Goal: Task Accomplishment & Management: Manage account settings

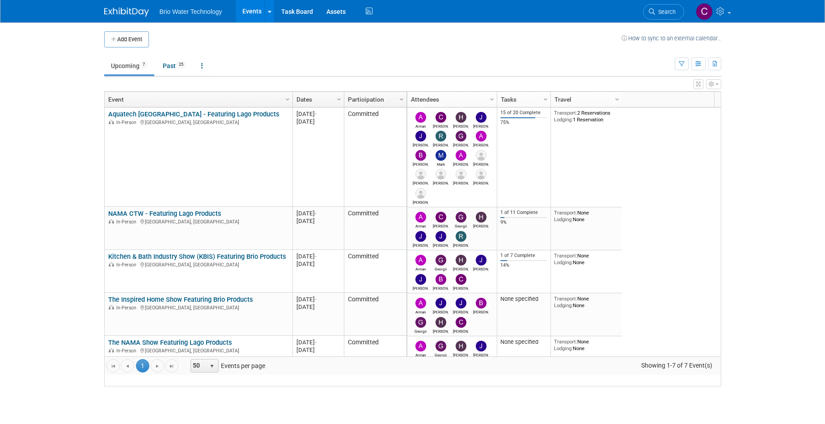
click at [174, 118] on link "Aquatech [GEOGRAPHIC_DATA] - Featuring Lago Products" at bounding box center [193, 114] width 171 height 8
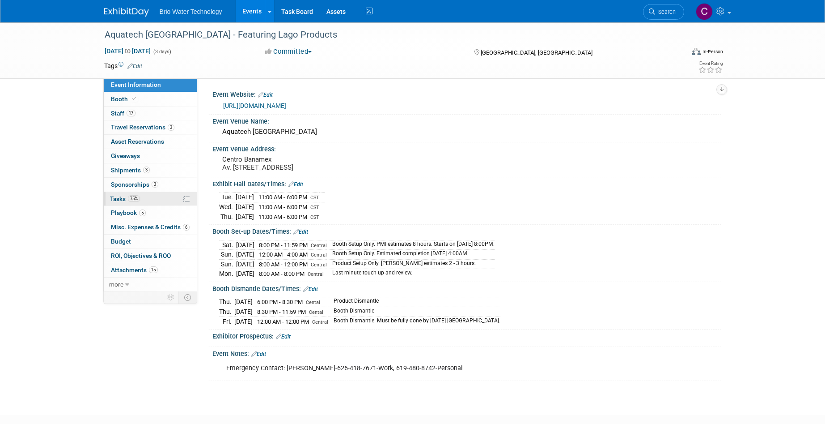
drag, startPoint x: 119, startPoint y: 195, endPoint x: 172, endPoint y: 199, distance: 53.8
click at [119, 195] on span "Tasks 75%" at bounding box center [125, 198] width 30 height 7
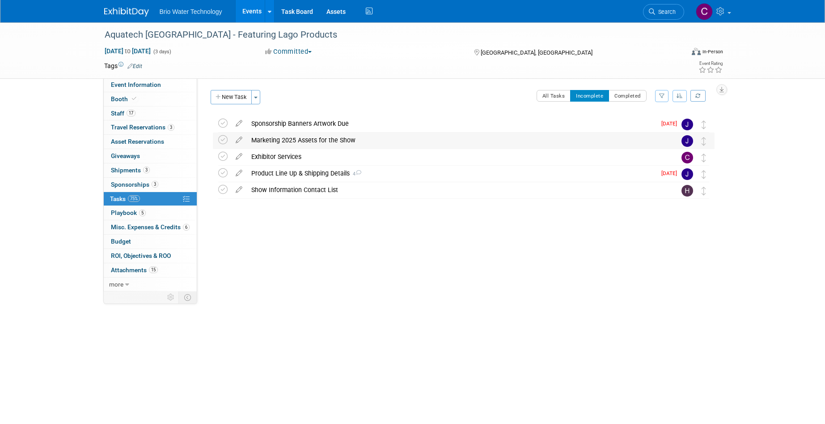
click at [284, 139] on div "Marketing 2025 Assets for the Show" at bounding box center [455, 139] width 417 height 15
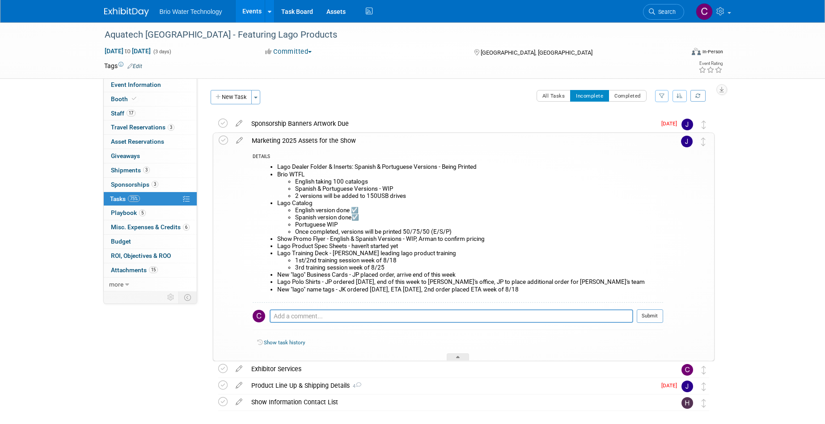
click at [284, 139] on div "Marketing 2025 Assets for the Show" at bounding box center [455, 140] width 416 height 15
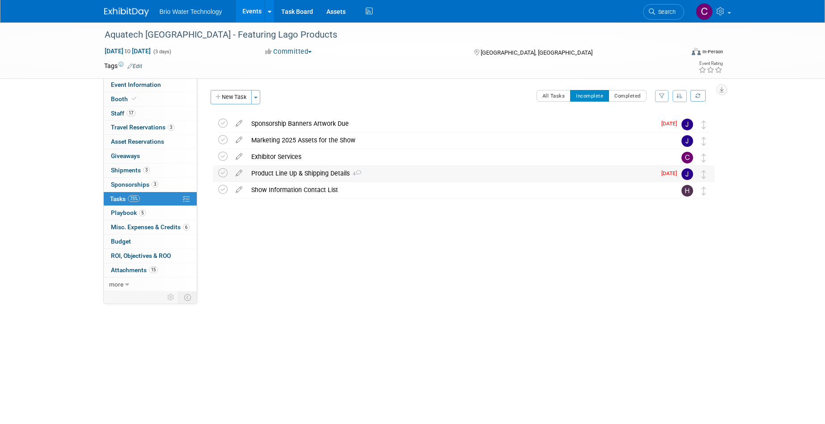
click at [284, 174] on div "Product Line Up & Shipping Details 4" at bounding box center [451, 172] width 409 height 15
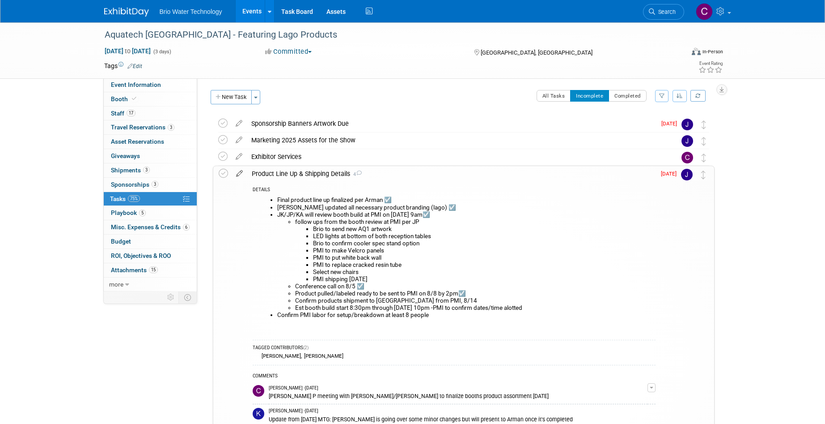
click at [239, 171] on icon at bounding box center [240, 171] width 16 height 11
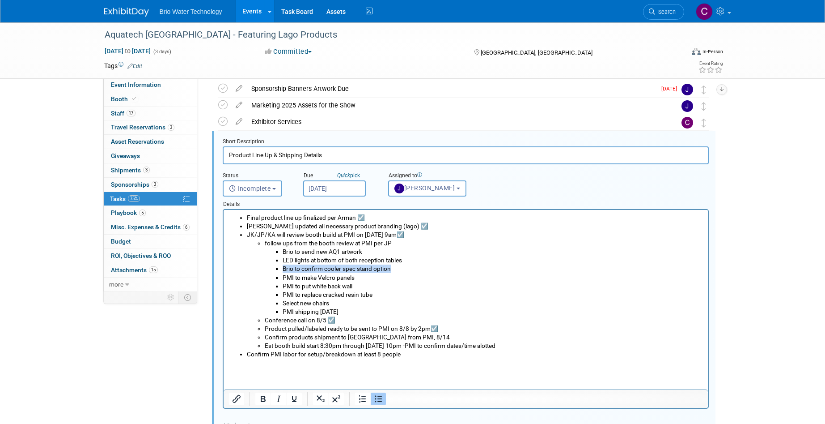
drag, startPoint x: 395, startPoint y: 270, endPoint x: 277, endPoint y: 268, distance: 118.1
click at [282, 268] on li "Brio to confirm cooler spec stand option" at bounding box center [492, 268] width 420 height 8
copy li "Brio to confirm cooler spec stand option"
drag, startPoint x: 348, startPoint y: 311, endPoint x: 356, endPoint y: 305, distance: 9.7
click at [348, 310] on li "PMI shipping Thursday" at bounding box center [492, 311] width 420 height 8
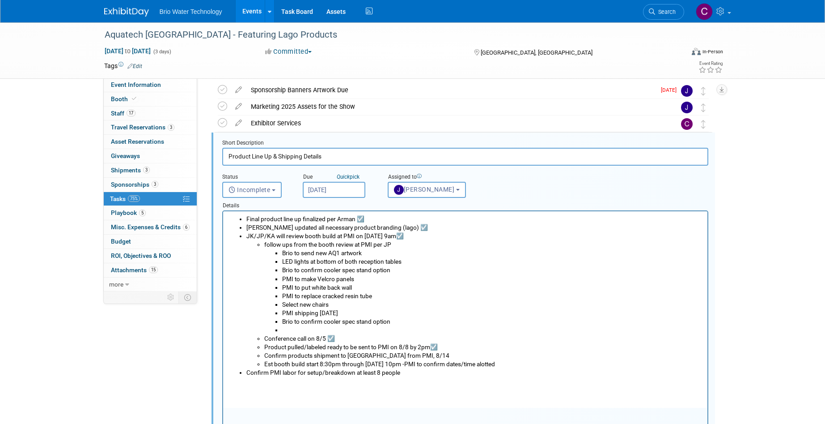
scroll to position [35, 0]
click at [288, 330] on li "Rich Text Area. Press ALT-0 for help." at bounding box center [492, 328] width 420 height 8
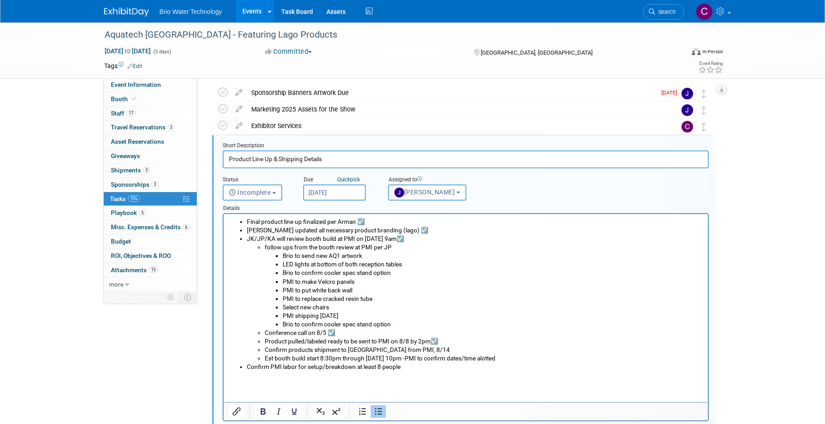
scroll to position [31, 0]
click at [283, 326] on li "Brio to confirm cooler spec stand option" at bounding box center [492, 323] width 420 height 8
click at [378, 410] on icon "Bullet list" at bounding box center [378, 410] width 7 height 7
click at [376, 411] on icon "Bullet list" at bounding box center [378, 410] width 11 height 11
click at [356, 325] on li "Brio to confirm cooler spec stand option" at bounding box center [474, 323] width 456 height 8
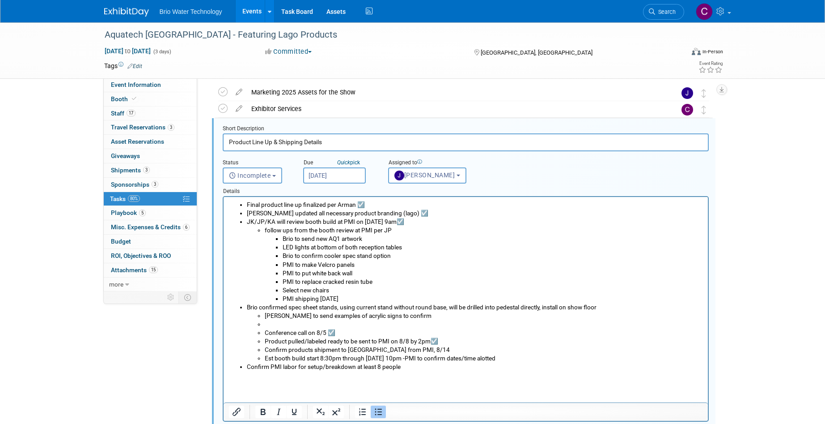
click at [381, 411] on icon "Bullet list" at bounding box center [378, 411] width 7 height 7
click at [380, 411] on icon "Bullet list" at bounding box center [378, 411] width 7 height 7
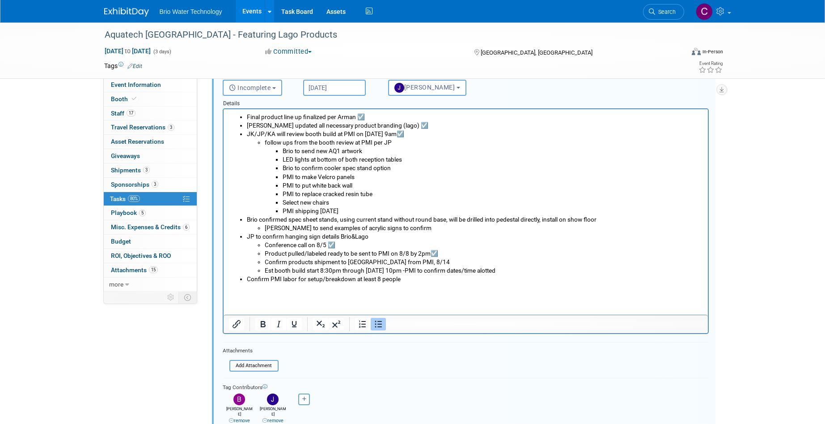
scroll to position [123, 0]
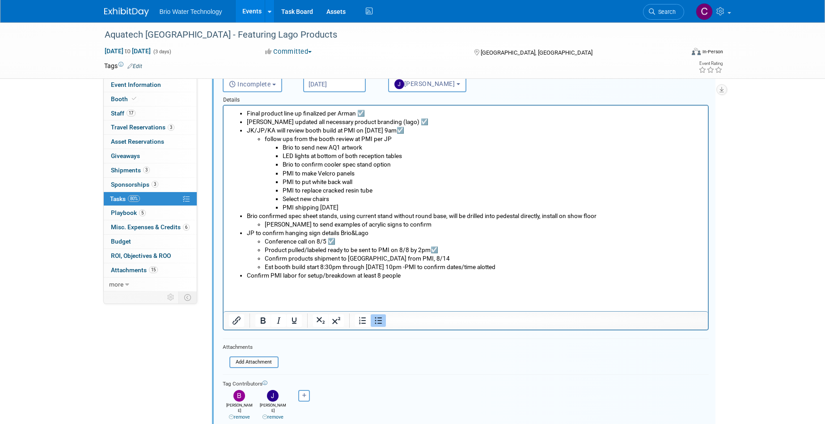
drag, startPoint x: 269, startPoint y: 276, endPoint x: 283, endPoint y: 310, distance: 36.7
click at [269, 276] on li "Confirm PMI labor for setup/breakdown at least 8 people" at bounding box center [474, 275] width 456 height 8
click at [407, 276] on li "Confirmed PMI labor for setup/breakdown at least 8 people" at bounding box center [474, 275] width 456 height 8
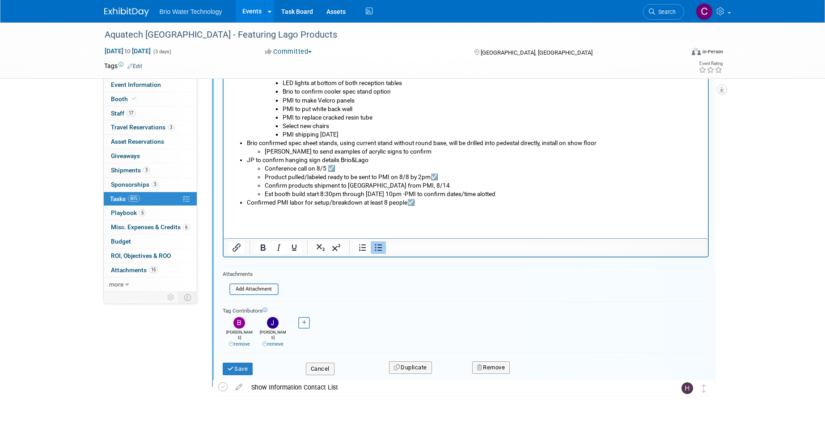
scroll to position [209, 0]
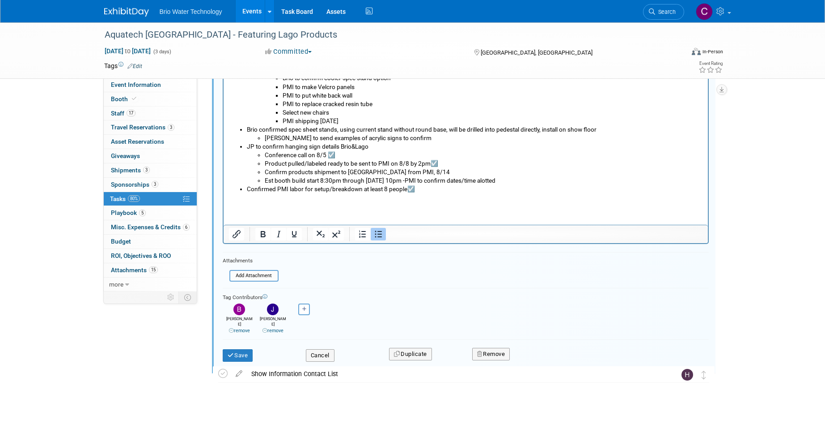
drag, startPoint x: 233, startPoint y: 347, endPoint x: 341, endPoint y: 326, distance: 110.0
click at [233, 352] on icon "submit" at bounding box center [231, 355] width 7 height 6
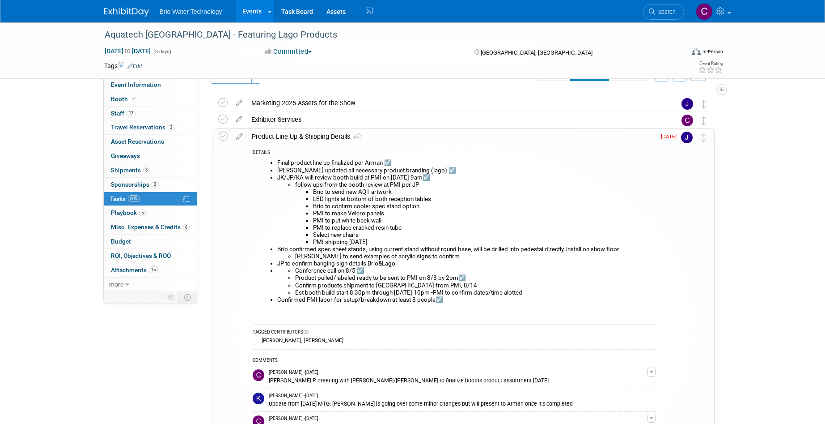
scroll to position [17, 0]
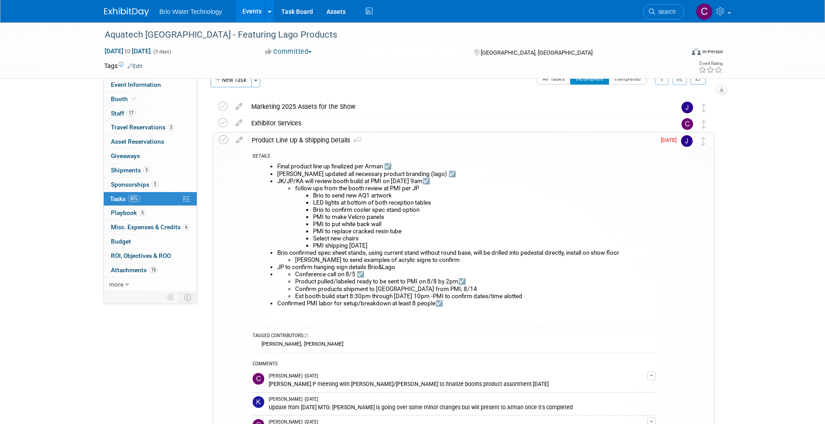
click at [274, 139] on div "Product Line Up & Shipping Details 4" at bounding box center [451, 139] width 408 height 15
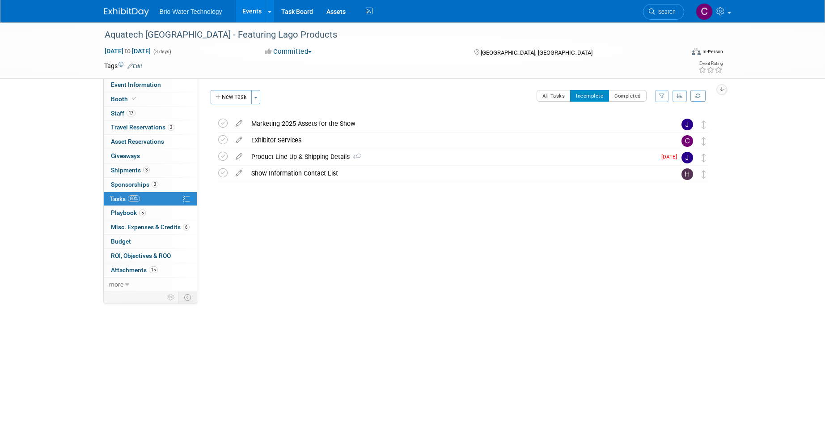
scroll to position [0, 0]
click at [276, 106] on div "All Tasks Incomplete Completed Filter by Assignee -- Select Assignee -- All una…" at bounding box center [489, 99] width 449 height 19
click at [277, 122] on div "Marketing 2025 Assets for the Show" at bounding box center [455, 123] width 417 height 15
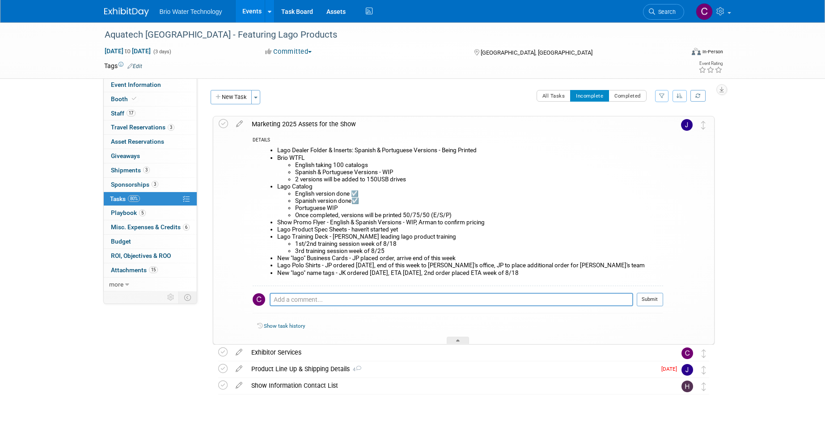
click at [240, 124] on icon at bounding box center [240, 121] width 16 height 11
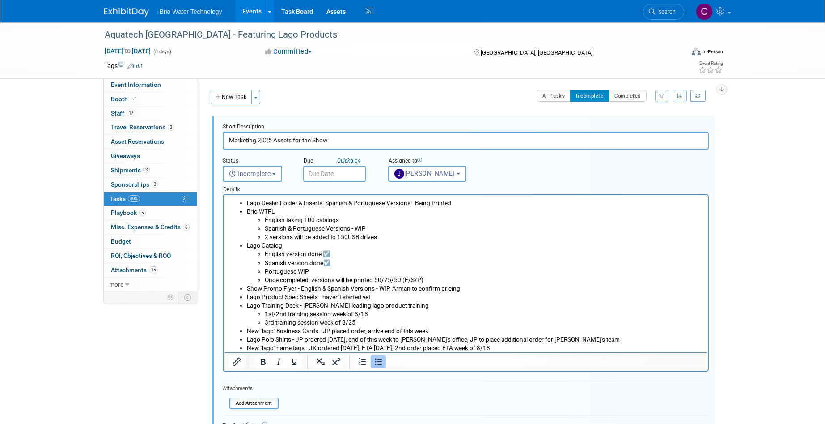
click at [433, 201] on li "Lago Dealer Folder & Inserts: Spanish & Portuguese Versions - Being Printed" at bounding box center [474, 203] width 456 height 8
drag, startPoint x: 373, startPoint y: 297, endPoint x: 385, endPoint y: 303, distance: 13.6
click at [373, 297] on li "Lago Product Spec Sheets - haven't started yet" at bounding box center [474, 296] width 456 height 8
click at [397, 305] on li "Lago Training Deck - Harry leading lago product training 1st/2nd training sessi…" at bounding box center [474, 313] width 456 height 25
drag, startPoint x: 367, startPoint y: 313, endPoint x: 370, endPoint y: 330, distance: 16.8
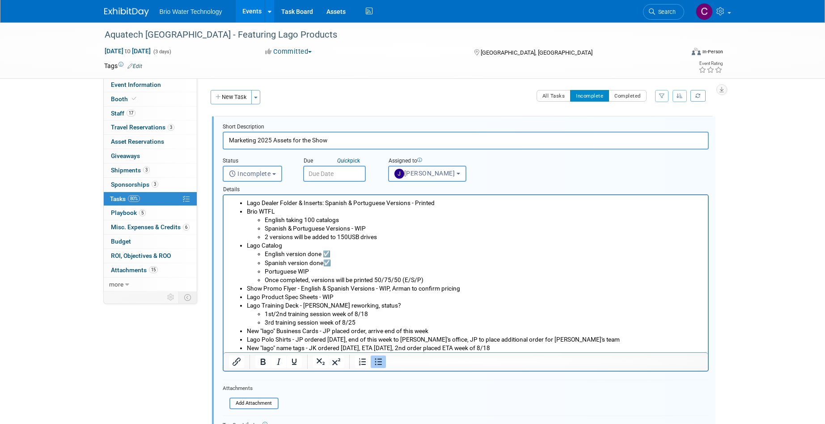
click at [367, 314] on li "1st/2nd training session week of 8/18" at bounding box center [483, 313] width 438 height 8
drag, startPoint x: 276, startPoint y: 314, endPoint x: 277, endPoint y: 329, distance: 14.8
click at [276, 314] on li "1st/2nd training session week of 8/20" at bounding box center [483, 313] width 438 height 8
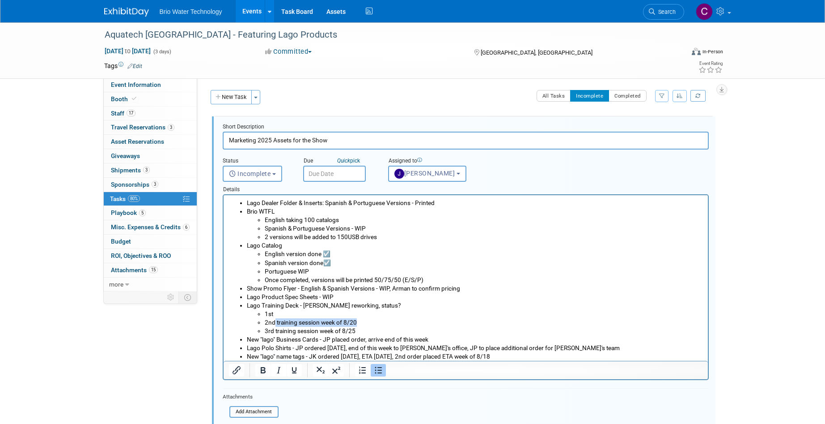
drag, startPoint x: 359, startPoint y: 322, endPoint x: 275, endPoint y: 320, distance: 83.7
click at [275, 320] on li "2nd training session week of 8/20" at bounding box center [483, 322] width 438 height 8
copy li "training session week of 8/20"
click at [274, 313] on li "1st" at bounding box center [483, 313] width 438 height 8
click at [373, 321] on li "2nd training session week of 8/20" at bounding box center [483, 322] width 438 height 8
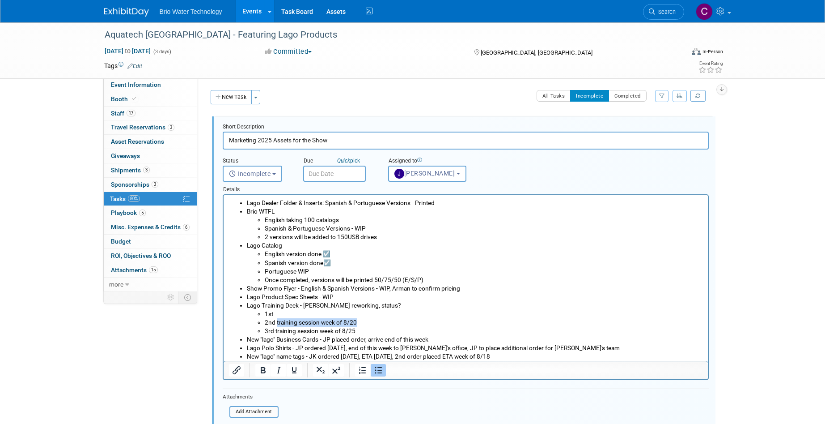
drag, startPoint x: 361, startPoint y: 322, endPoint x: 346, endPoint y: 308, distance: 21.2
click at [277, 321] on li "2nd training session week of 8/20" at bounding box center [483, 322] width 438 height 8
copy li "training session week of 8/20"
click at [286, 311] on li "1st" at bounding box center [483, 313] width 438 height 8
click at [355, 323] on li "2nd training session week of 8/20" at bounding box center [483, 322] width 438 height 8
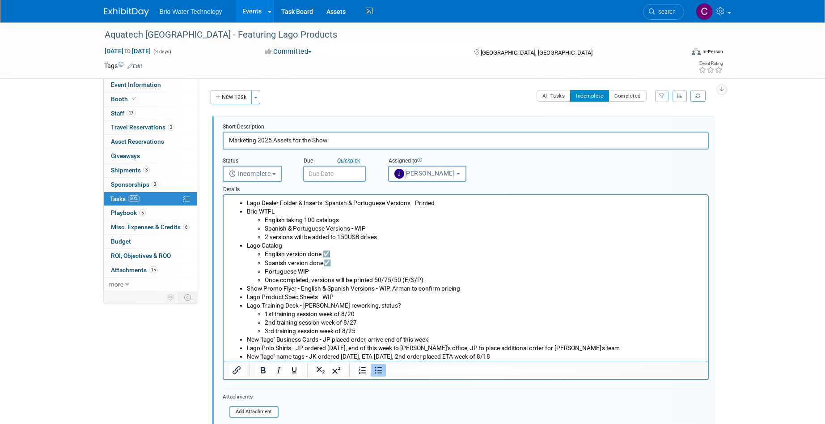
click at [356, 331] on li "3rd training session week of 8/25" at bounding box center [483, 330] width 438 height 8
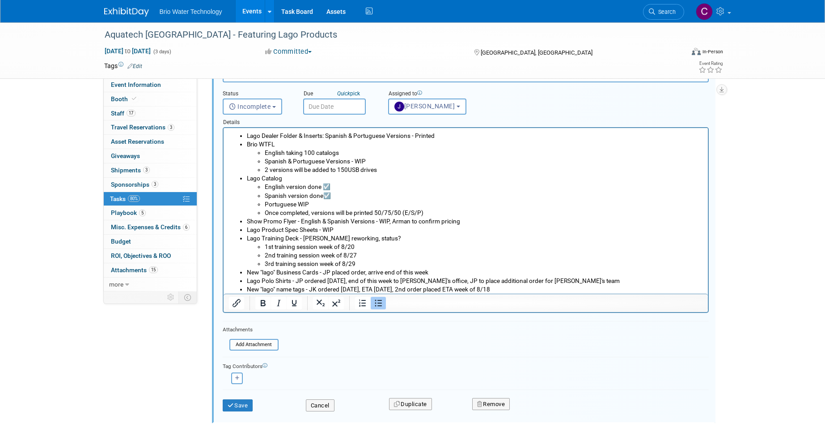
scroll to position [84, 0]
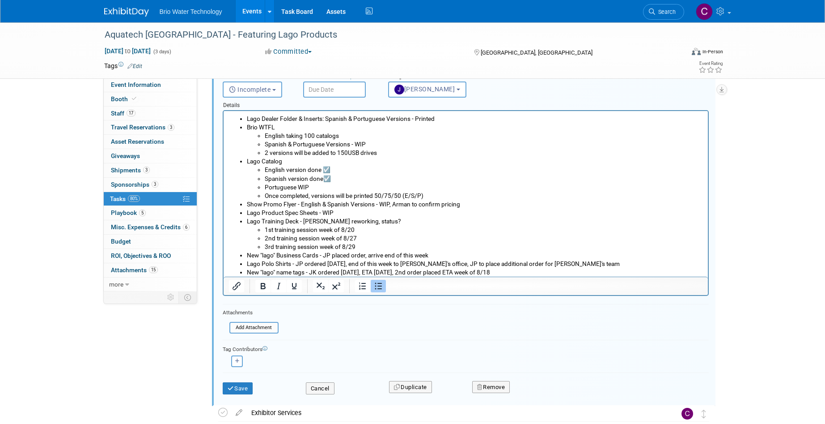
drag, startPoint x: 400, startPoint y: 272, endPoint x: 417, endPoint y: 265, distance: 18.4
click at [400, 272] on li "New "lago" name tags - JK ordered 8/4/25, ETA 8/13/25, 2nd order placed ETA wee…" at bounding box center [474, 272] width 456 height 8
click at [458, 274] on li "New "lago" name tags - JK placed 2nd/3rd order placed ETA week of 8/18" at bounding box center [474, 272] width 456 height 8
click at [394, 272] on li "New "lago" name tags - JK placed 2nd/3rd order placed ETA week of 8/18" at bounding box center [474, 272] width 456 height 8
click at [431, 271] on li "New "lago" name tags - JK placed 2nd/3rd orders ETA week of 8/18" at bounding box center [474, 272] width 456 height 8
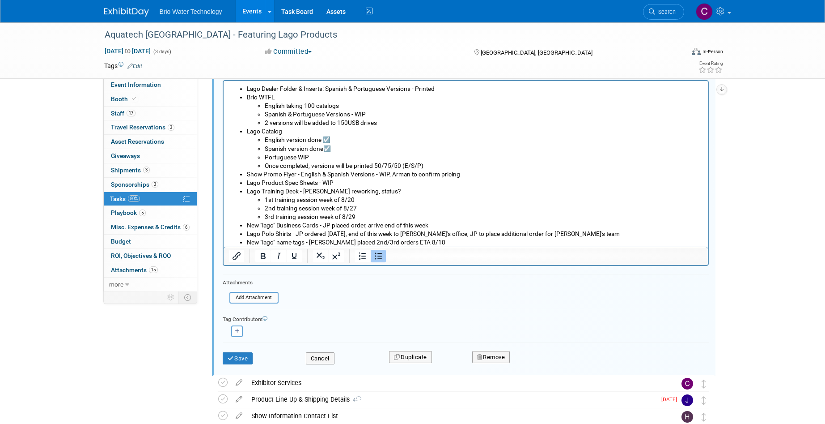
scroll to position [120, 0]
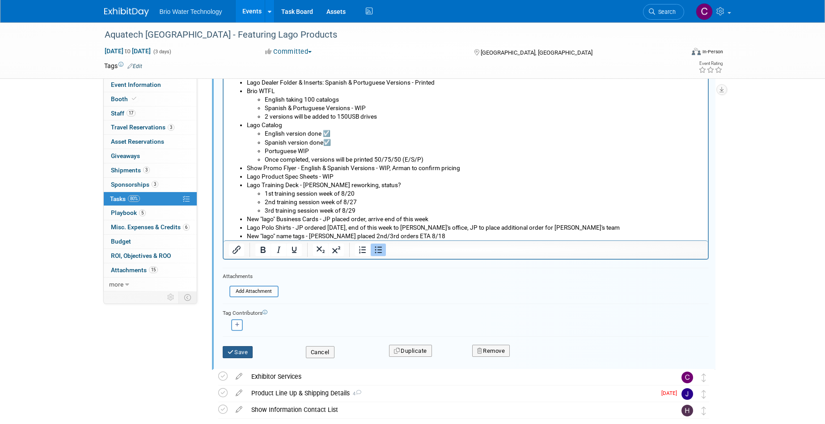
click at [243, 350] on button "Save" at bounding box center [238, 352] width 30 height 13
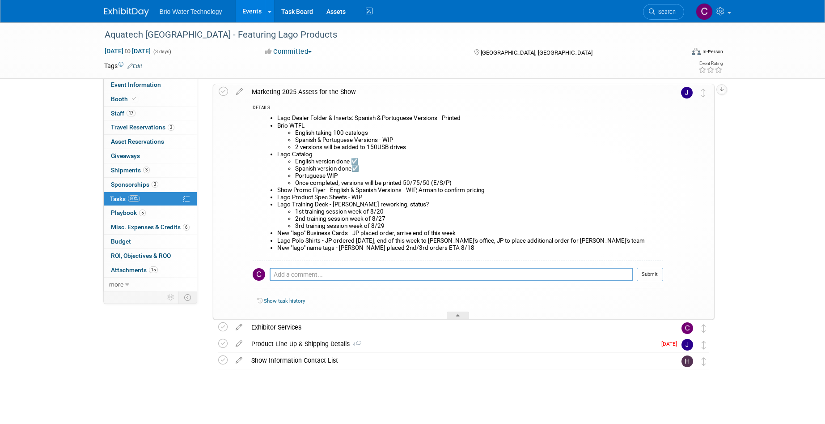
scroll to position [32, 0]
click at [277, 90] on div "Marketing 2025 Assets for the Show" at bounding box center [455, 92] width 416 height 15
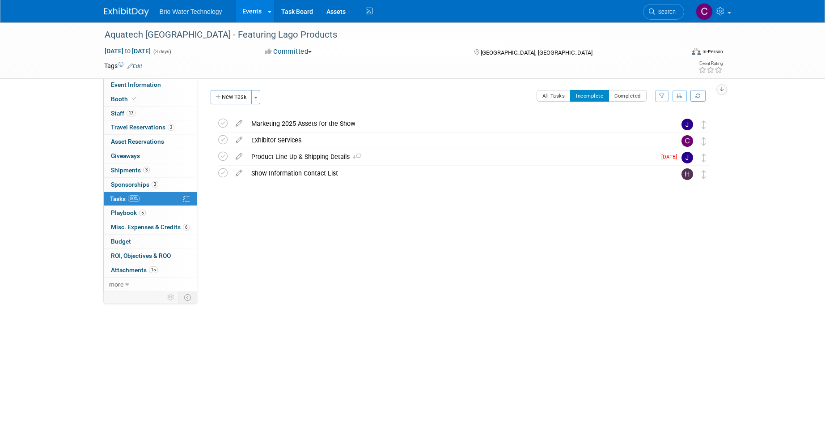
click at [280, 123] on div "Marketing 2025 Assets for the Show" at bounding box center [455, 123] width 417 height 15
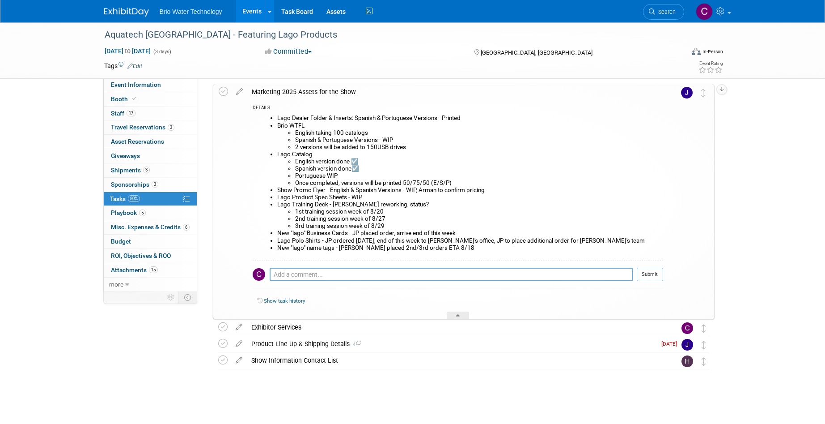
scroll to position [32, 0]
click at [314, 89] on div "Marketing 2025 Assets for the Show" at bounding box center [455, 92] width 416 height 15
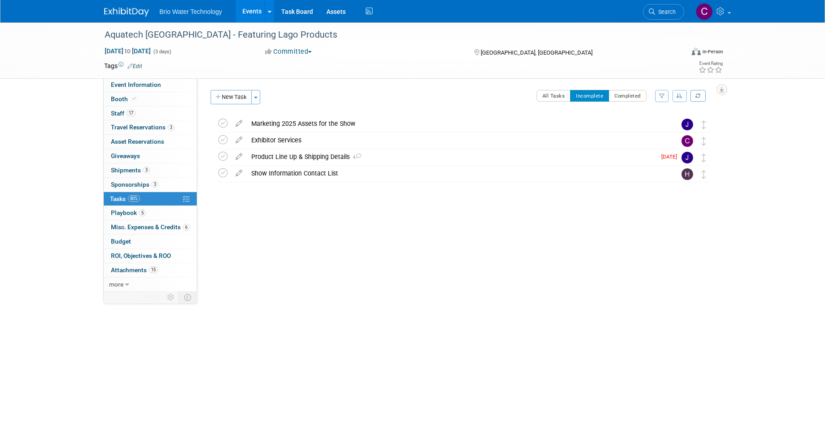
scroll to position [0, 0]
click at [627, 97] on button "Completed" at bounding box center [628, 96] width 38 height 12
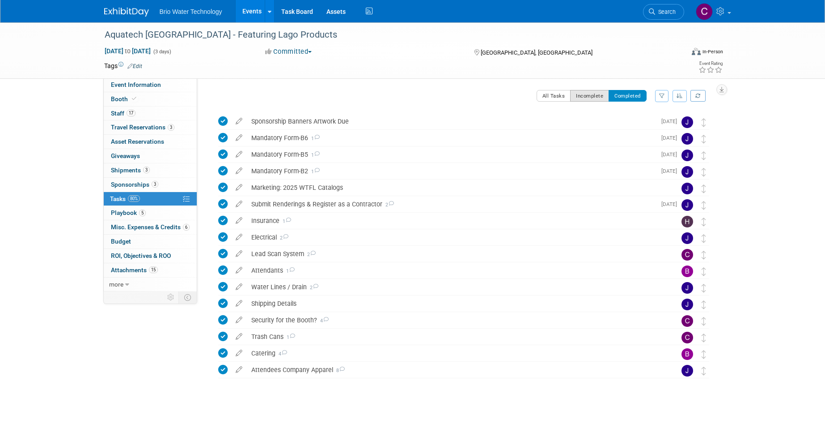
click at [584, 97] on button "Incomplete" at bounding box center [589, 96] width 39 height 12
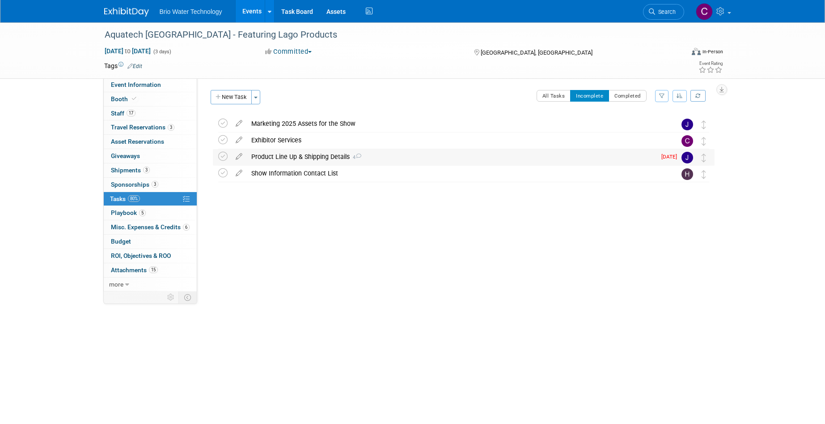
click at [269, 156] on div "Product Line Up & Shipping Details 4" at bounding box center [451, 156] width 409 height 15
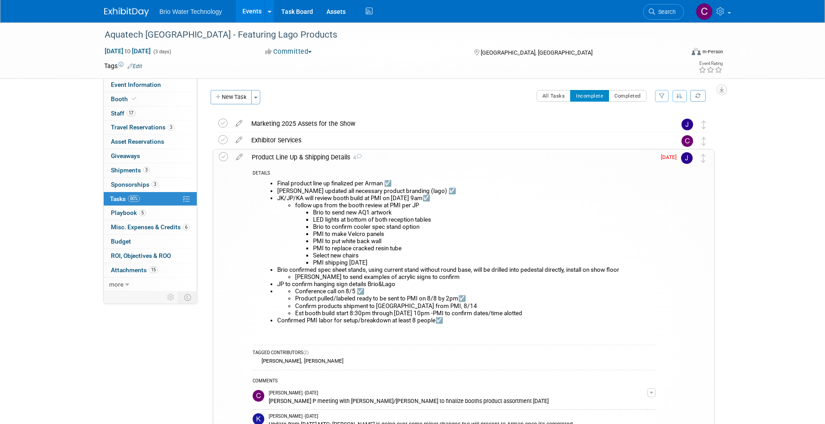
click at [426, 277] on li "Ron to send examples of acrylic signs to confirm" at bounding box center [475, 276] width 360 height 7
click at [237, 155] on icon at bounding box center [240, 154] width 16 height 11
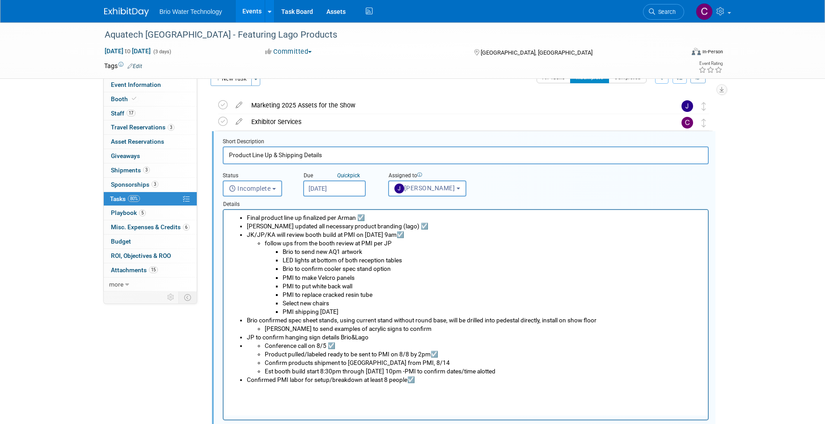
drag, startPoint x: 396, startPoint y: 330, endPoint x: 409, endPoint y: 318, distance: 17.4
click at [397, 329] on li "Ron to send examples of acrylic signs to confirm" at bounding box center [483, 328] width 438 height 8
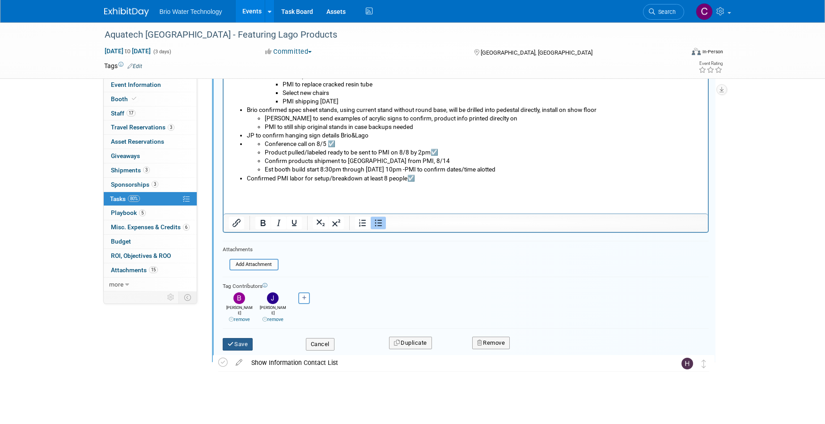
scroll to position [229, 0]
click at [240, 337] on button "Save" at bounding box center [238, 343] width 30 height 13
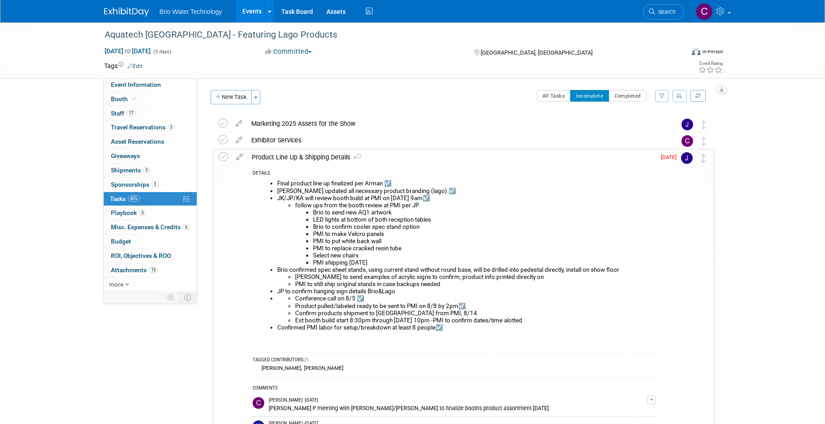
scroll to position [0, 0]
click at [270, 156] on div "Product Line Up & Shipping Details 4" at bounding box center [451, 156] width 408 height 15
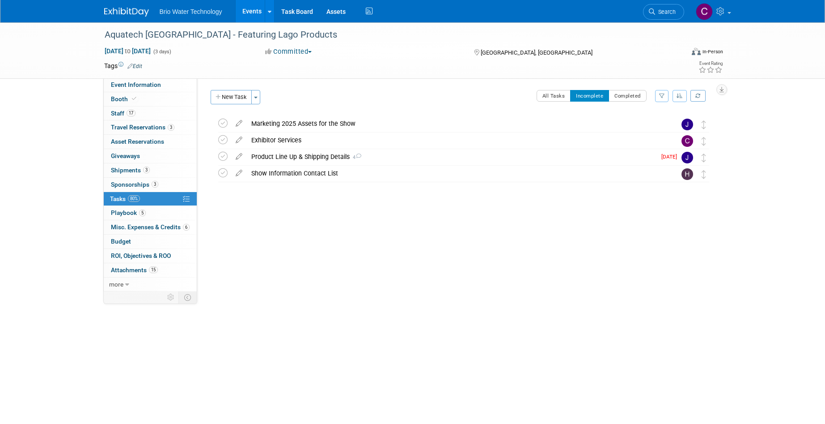
click at [252, 12] on link "Events" at bounding box center [252, 11] width 33 height 22
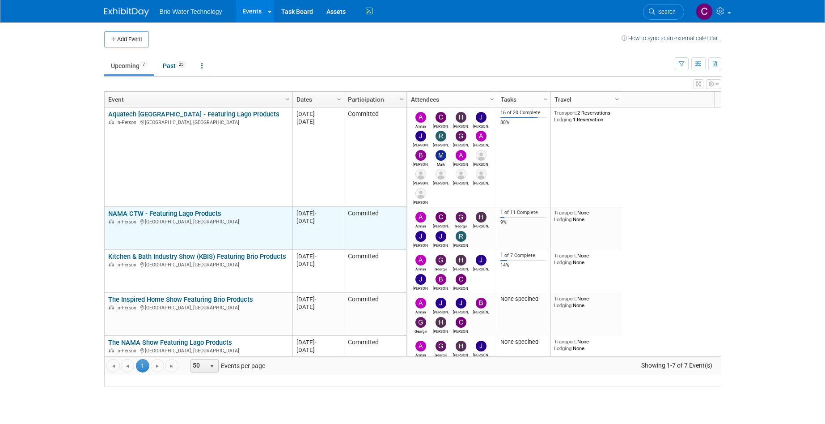
click at [169, 217] on link "NAMA CTW - Featuring Lago Products" at bounding box center [164, 213] width 113 height 8
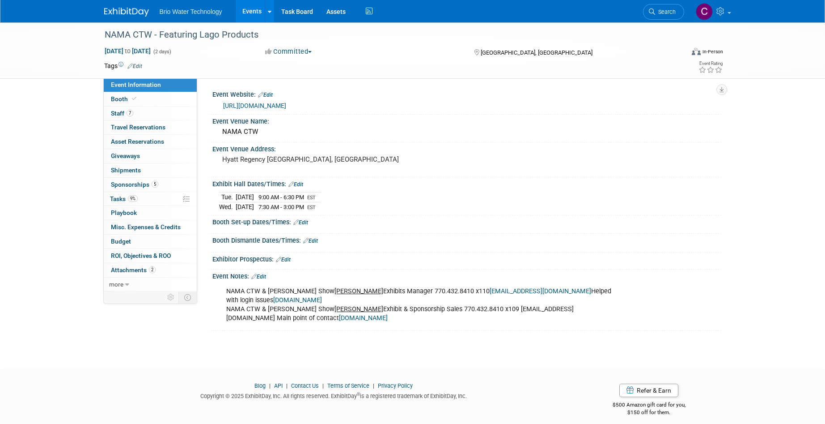
click at [255, 11] on link "Events" at bounding box center [252, 11] width 33 height 22
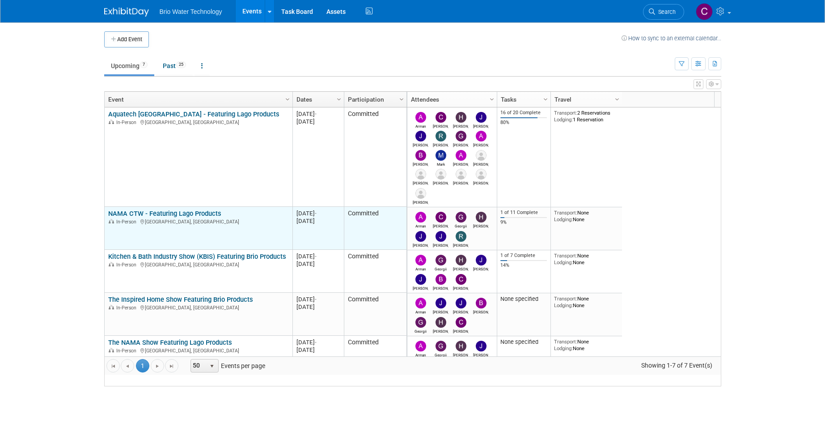
click at [167, 217] on link "NAMA CTW - Featuring Lago Products" at bounding box center [164, 213] width 113 height 8
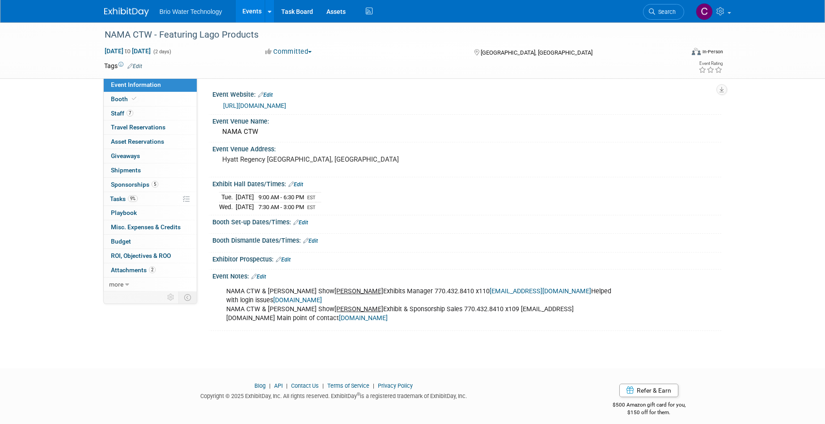
click at [247, 9] on link "Events" at bounding box center [252, 11] width 33 height 22
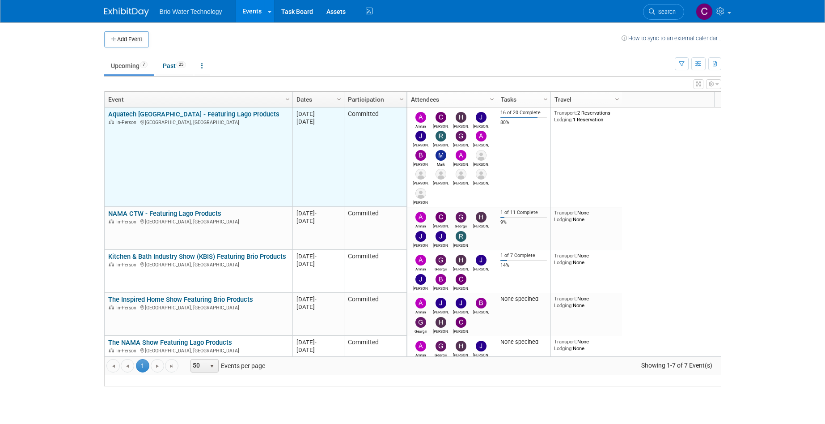
click at [161, 118] on link "Aquatech [GEOGRAPHIC_DATA] - Featuring Lago Products" at bounding box center [193, 114] width 171 height 8
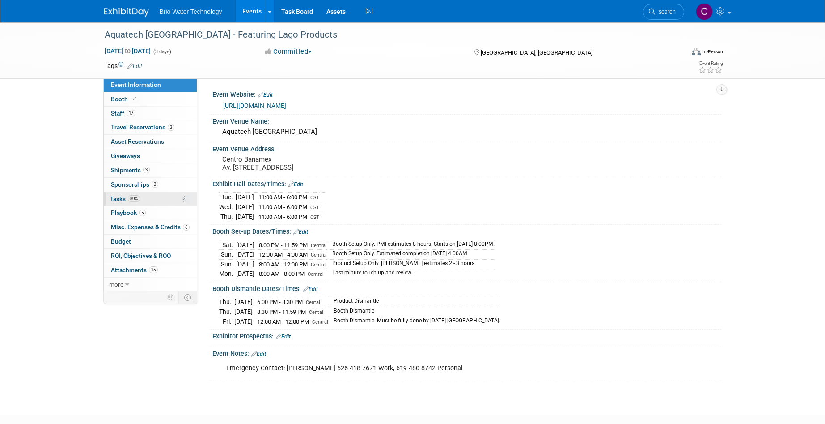
click at [116, 195] on span "Tasks 80%" at bounding box center [125, 198] width 30 height 7
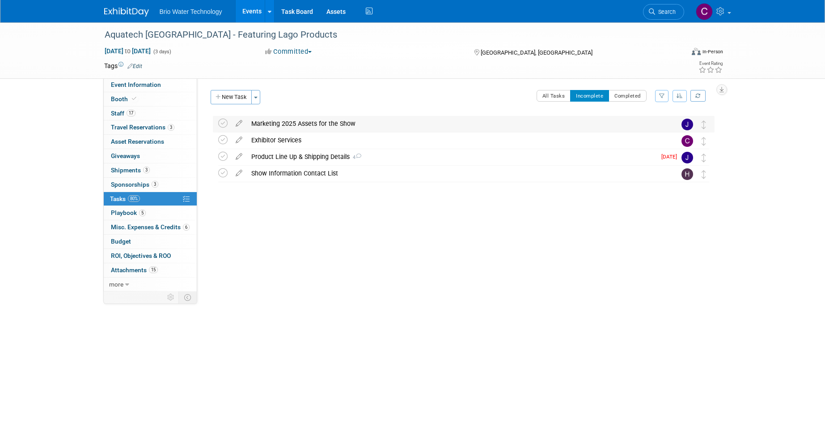
click at [282, 121] on div "Marketing 2025 Assets for the Show" at bounding box center [455, 123] width 417 height 15
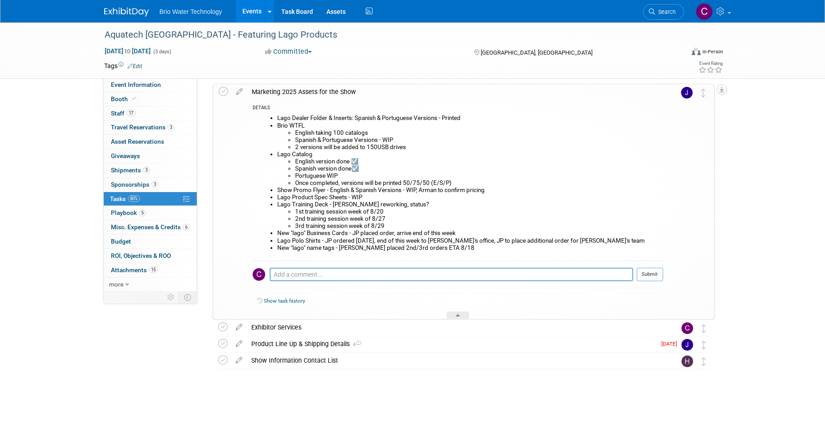
scroll to position [32, 0]
click at [267, 91] on div "Marketing 2025 Assets for the Show" at bounding box center [455, 92] width 416 height 15
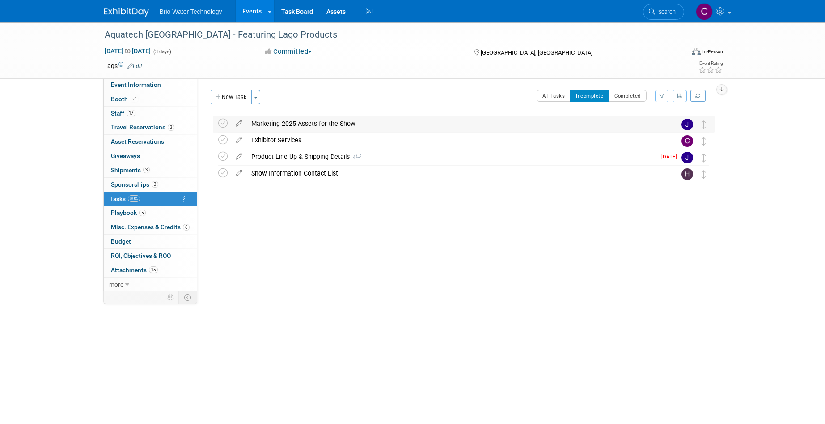
scroll to position [0, 0]
click at [232, 94] on button "New Task" at bounding box center [231, 97] width 41 height 14
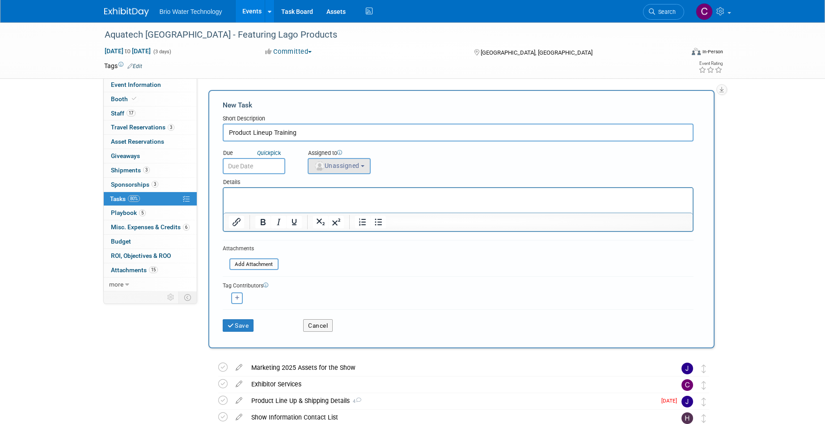
type input "Product Lineup Training"
click at [352, 165] on span "Unassigned" at bounding box center [337, 165] width 46 height 7
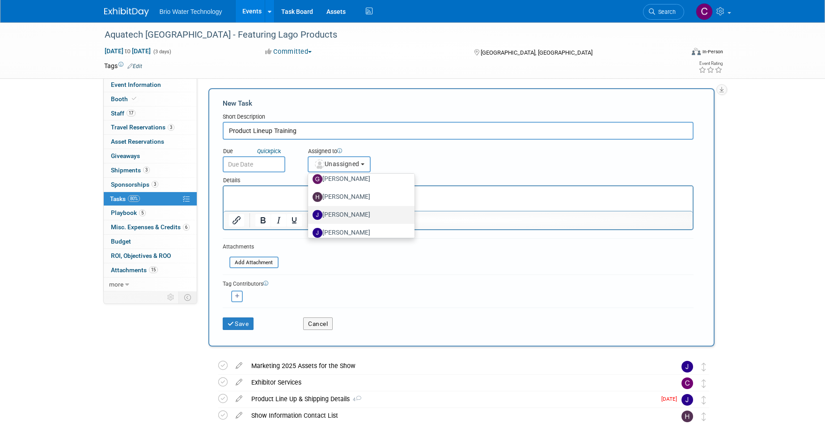
scroll to position [134, 0]
click at [344, 194] on label "[PERSON_NAME]" at bounding box center [359, 196] width 93 height 14
click at [309, 194] on input "[PERSON_NAME]" at bounding box center [307, 195] width 6 height 6
select select "2c08f8db-3aff-4997-af94-fe8381329f58"
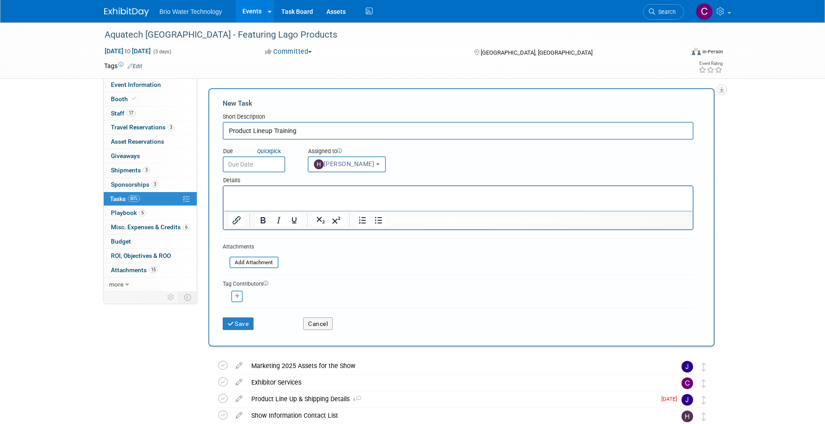
drag, startPoint x: 244, startPoint y: 323, endPoint x: 292, endPoint y: 282, distance: 63.4
click at [244, 323] on button "Save" at bounding box center [238, 323] width 31 height 13
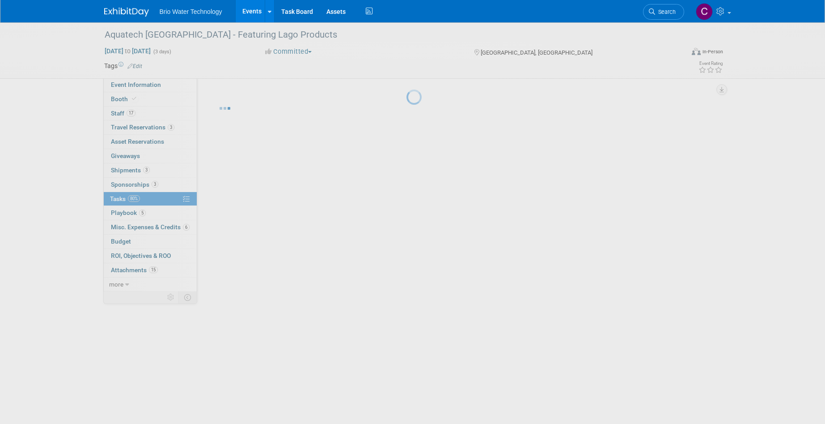
scroll to position [0, 0]
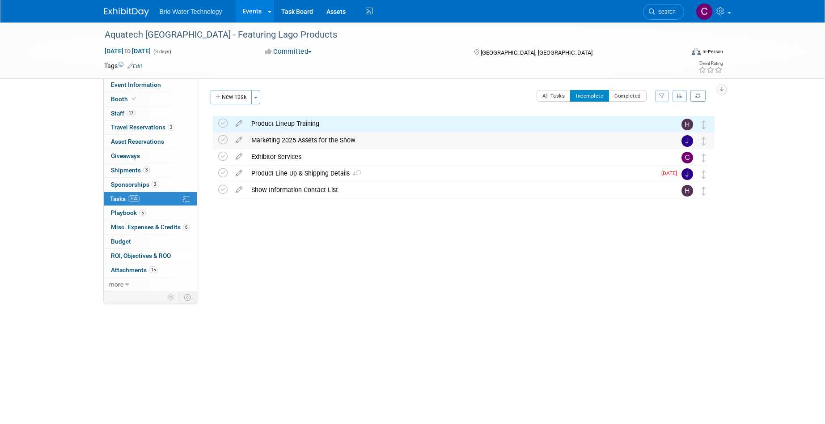
click at [268, 139] on div "Marketing 2025 Assets for the Show" at bounding box center [455, 139] width 417 height 15
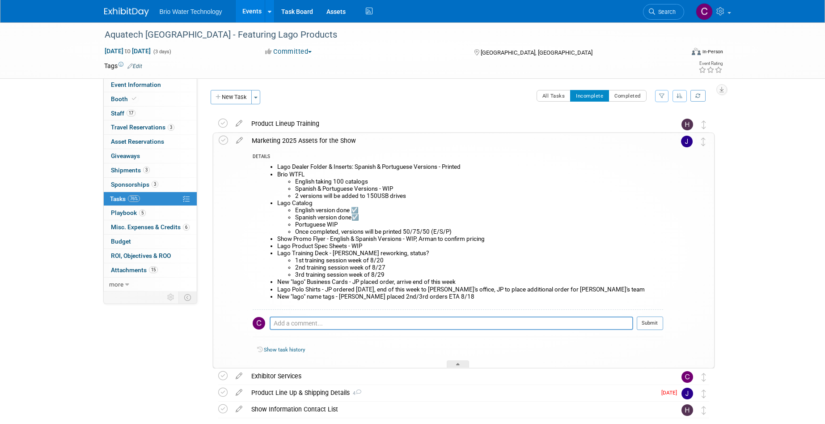
drag, startPoint x: 429, startPoint y: 250, endPoint x: 421, endPoint y: 250, distance: 8.5
click at [428, 250] on li "Lago Training Deck - [PERSON_NAME] reworking, status? 1st training session week…" at bounding box center [470, 264] width 386 height 29
drag, startPoint x: 277, startPoint y: 252, endPoint x: 387, endPoint y: 266, distance: 110.4
click at [385, 266] on li "Lago Training Deck - [PERSON_NAME] reworking, status? 1st training session week…" at bounding box center [470, 264] width 386 height 29
click at [368, 254] on li "Lago Training Deck - [PERSON_NAME] reworking, status? 1st training session week…" at bounding box center [470, 264] width 386 height 29
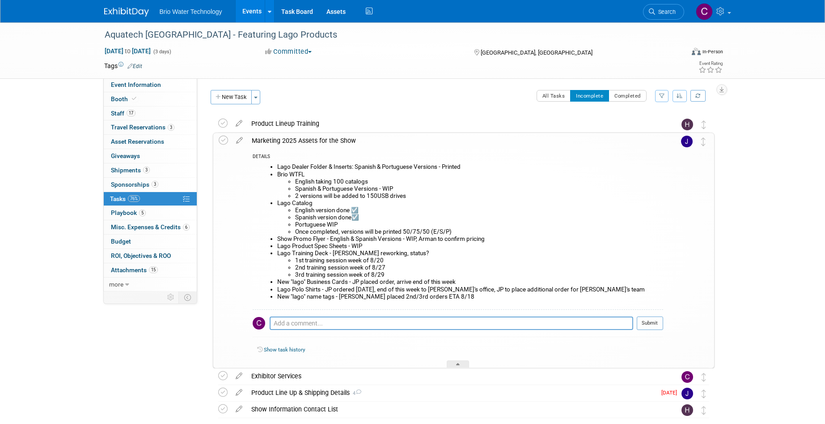
drag, startPoint x: 278, startPoint y: 252, endPoint x: 306, endPoint y: 253, distance: 28.2
click at [306, 253] on li "Lago Training Deck - [PERSON_NAME] reworking, status? 1st training session week…" at bounding box center [470, 264] width 386 height 29
click at [238, 137] on icon at bounding box center [240, 138] width 16 height 11
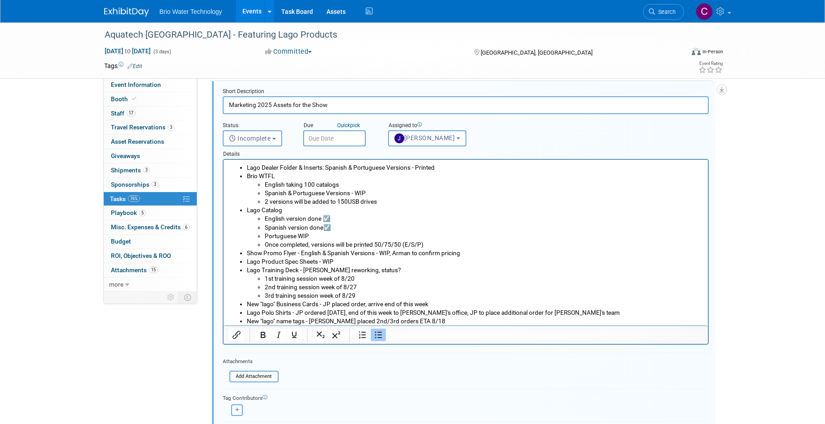
scroll to position [52, 0]
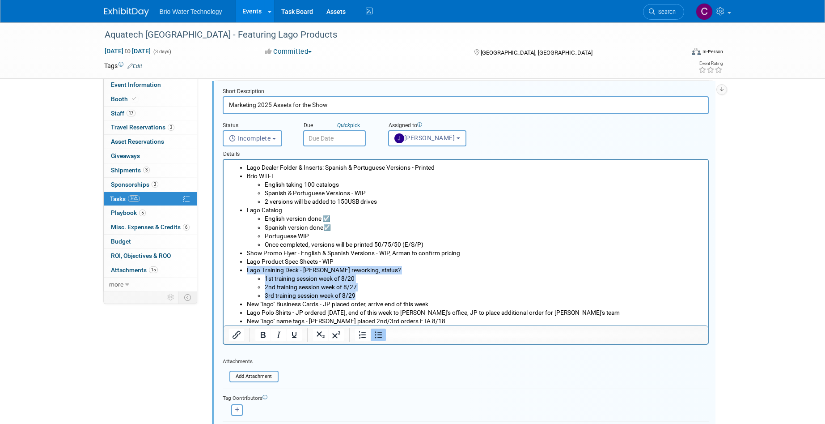
drag, startPoint x: 362, startPoint y: 295, endPoint x: 229, endPoint y: 265, distance: 136.6
click at [229, 265] on ul "Lago Dealer Folder & Inserts: Spanish & Portuguese Versions - Printed Brio WTFL…" at bounding box center [466, 244] width 474 height 162
copy ul "Lago Training Deck - [PERSON_NAME] reworking, status? 1st training session week…"
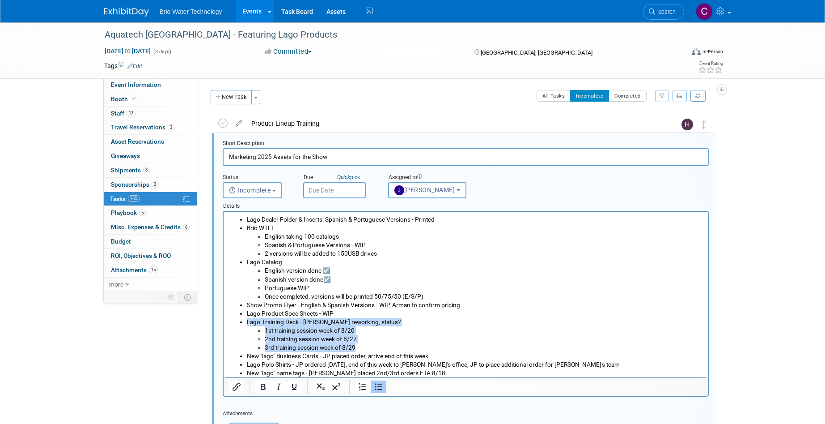
scroll to position [0, 0]
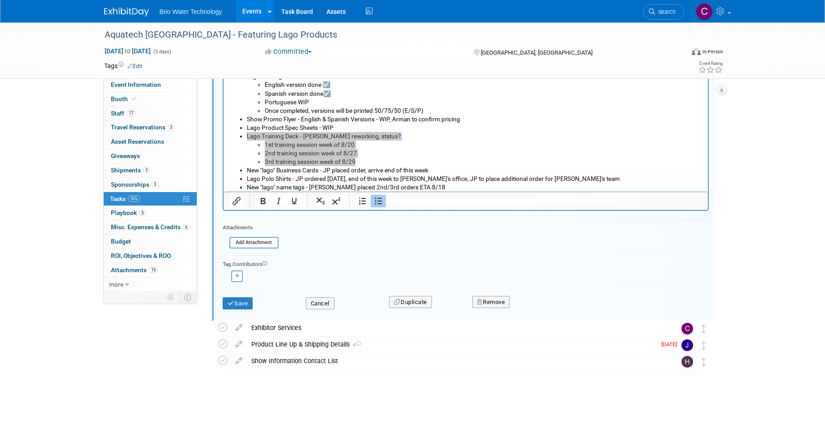
click at [321, 302] on button "Cancel" at bounding box center [320, 303] width 29 height 13
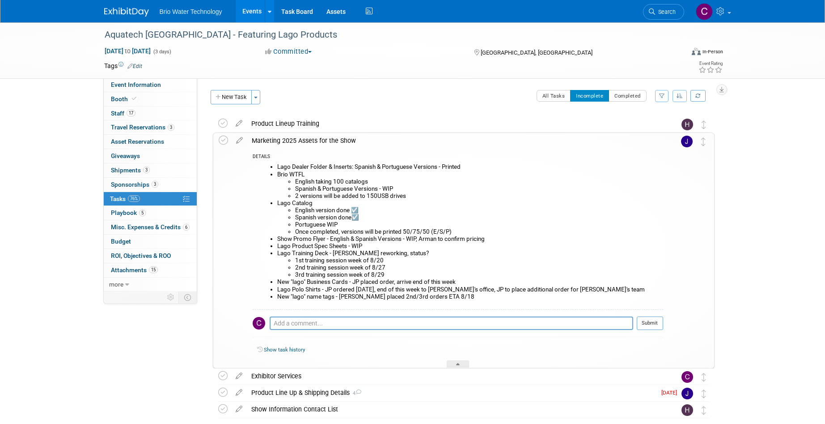
click at [284, 120] on div "Product Lineup Training" at bounding box center [455, 123] width 417 height 15
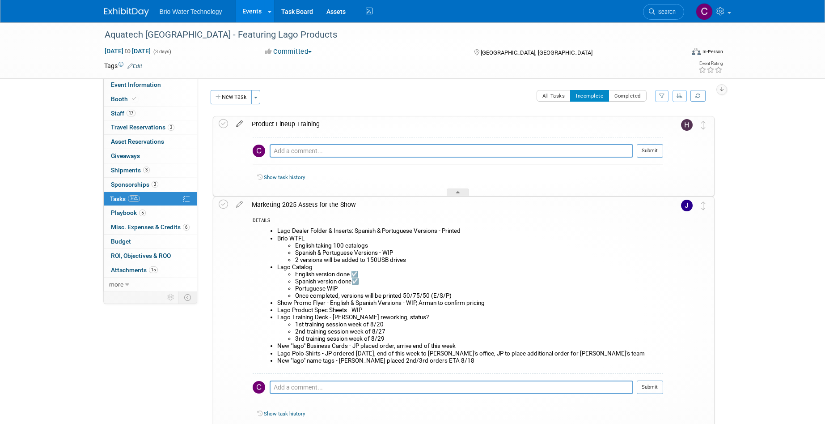
click at [238, 122] on icon at bounding box center [240, 121] width 16 height 11
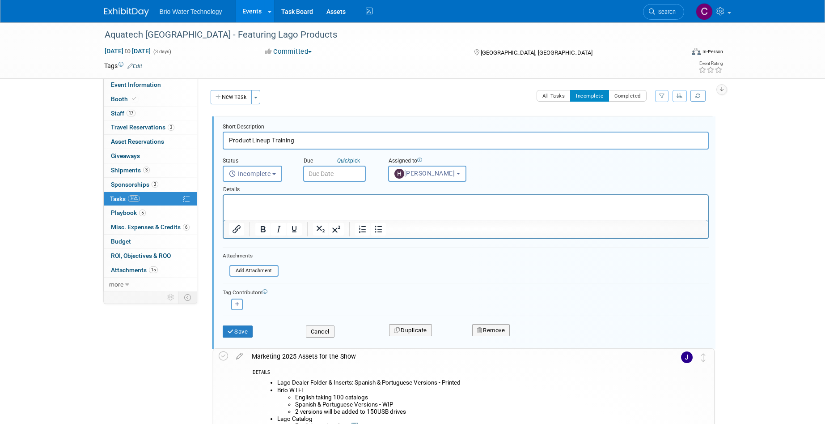
click at [246, 202] on p "Rich Text Area. Press ALT-0 for help." at bounding box center [466, 203] width 474 height 8
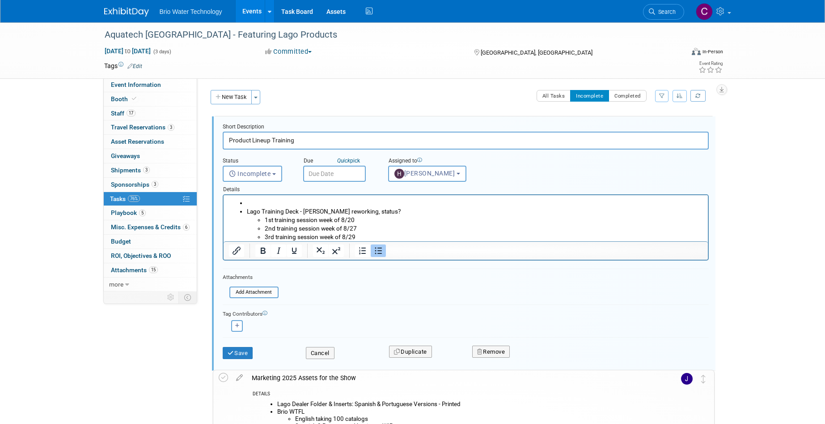
click at [263, 203] on li "Rich Text Area. Press ALT-0 for help." at bounding box center [474, 203] width 456 height 8
click at [251, 207] on li "Lago Training Deck - [PERSON_NAME] reworking, status? 1st training session week…" at bounding box center [474, 224] width 456 height 34
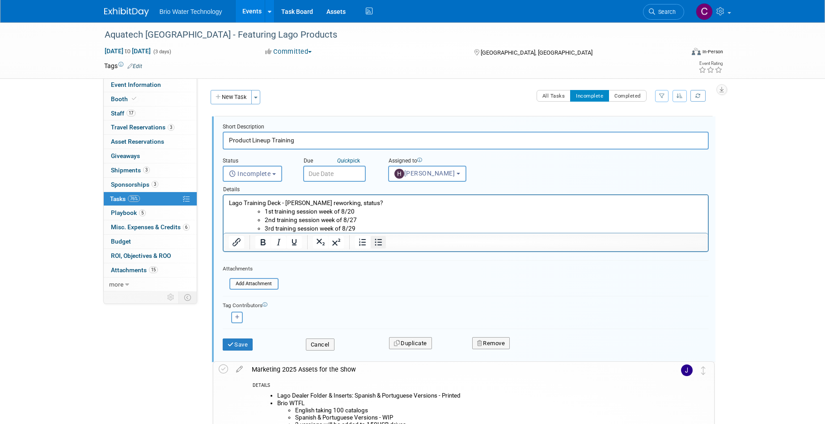
scroll to position [1, 0]
click at [379, 241] on icon "Bullet list" at bounding box center [378, 241] width 11 height 11
click at [371, 202] on li "Lago Training Deck - [PERSON_NAME] reworking, status?" at bounding box center [474, 202] width 456 height 8
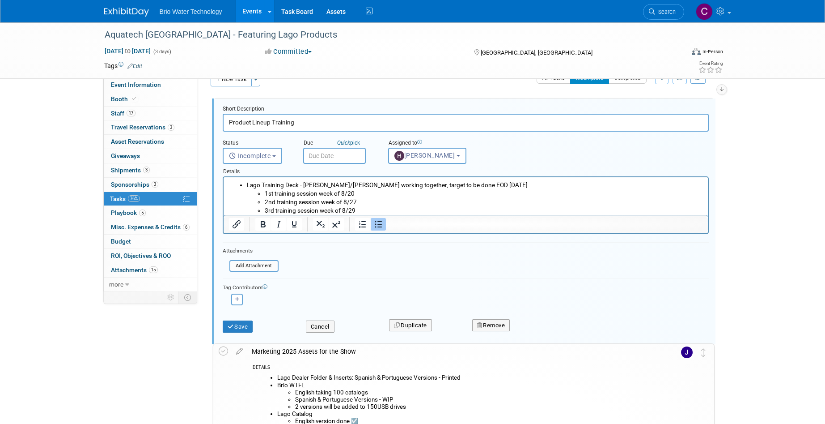
scroll to position [21, 0]
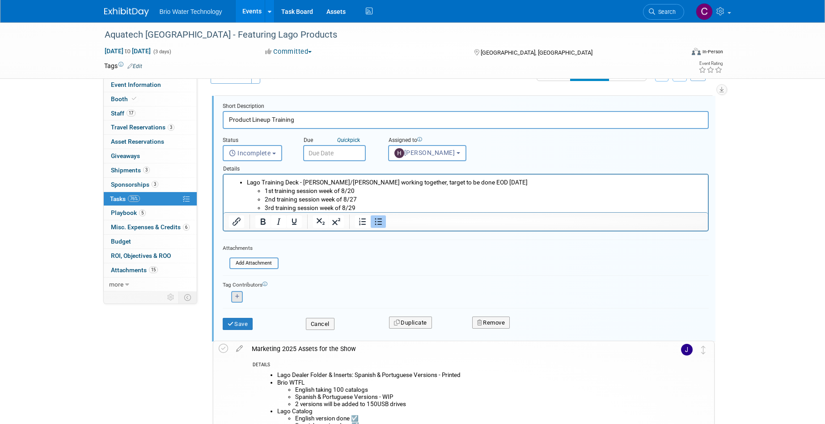
click at [233, 294] on button "button" at bounding box center [237, 297] width 12 height 12
select select
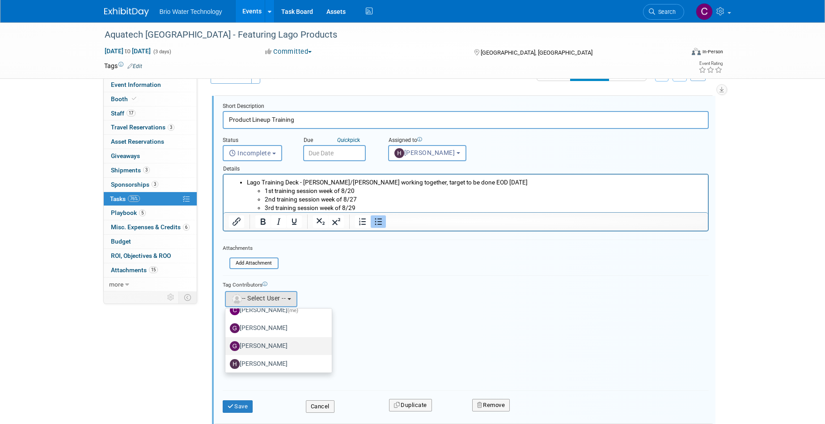
scroll to position [105, 0]
click at [280, 355] on label "[PERSON_NAME]" at bounding box center [276, 359] width 93 height 14
click at [227, 355] on input "[PERSON_NAME]" at bounding box center [224, 358] width 6 height 6
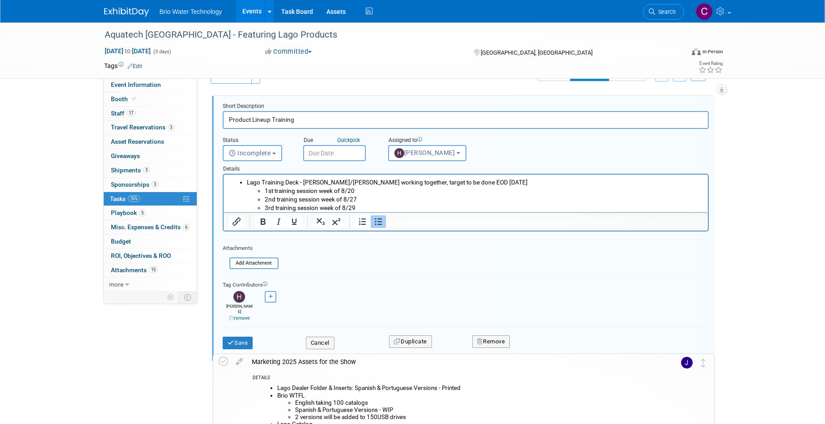
drag, startPoint x: 237, startPoint y: 335, endPoint x: 526, endPoint y: 279, distance: 294.3
click at [237, 336] on button "Save" at bounding box center [238, 342] width 30 height 13
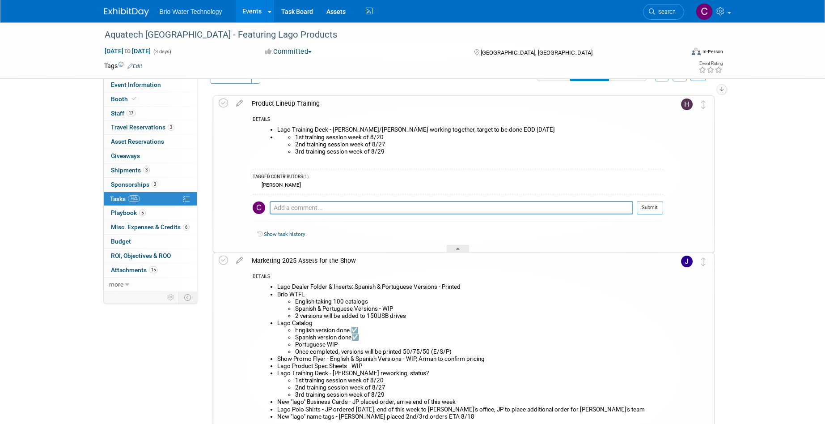
click at [273, 102] on div "Product Lineup Training" at bounding box center [455, 103] width 416 height 15
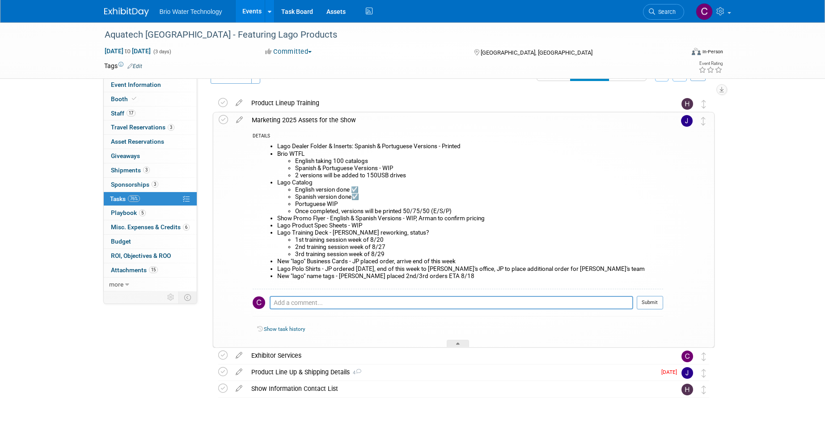
click at [271, 115] on div "Marketing 2025 Assets for the Show" at bounding box center [455, 119] width 416 height 15
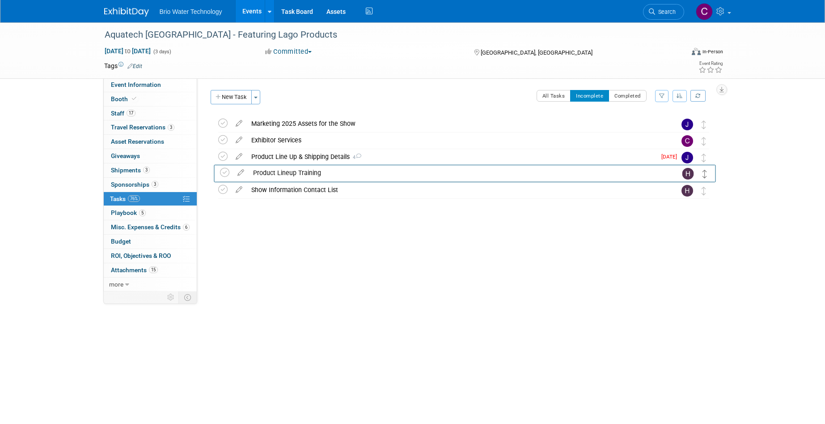
drag, startPoint x: 703, startPoint y: 124, endPoint x: 706, endPoint y: 172, distance: 48.0
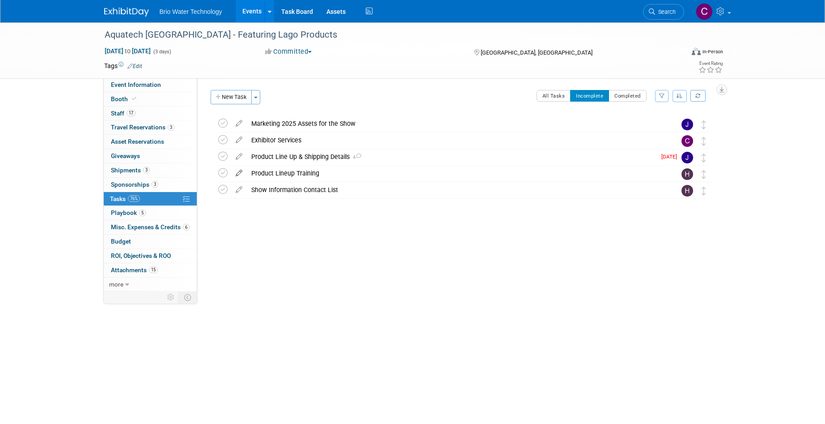
click at [239, 172] on icon at bounding box center [239, 170] width 16 height 11
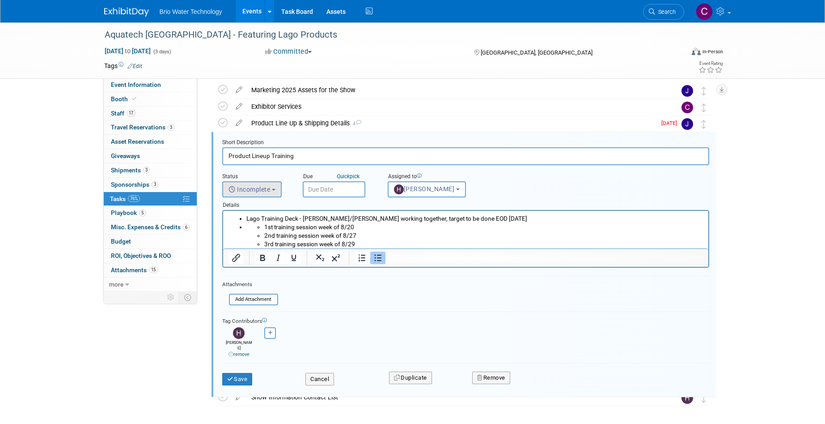
scroll to position [34, 0]
drag, startPoint x: 262, startPoint y: 155, endPoint x: 270, endPoint y: 158, distance: 8.6
click at [262, 155] on input "Product Lineup Training" at bounding box center [465, 154] width 487 height 17
type input "Product Line Up Training"
drag, startPoint x: 232, startPoint y: 368, endPoint x: 460, endPoint y: 330, distance: 231.7
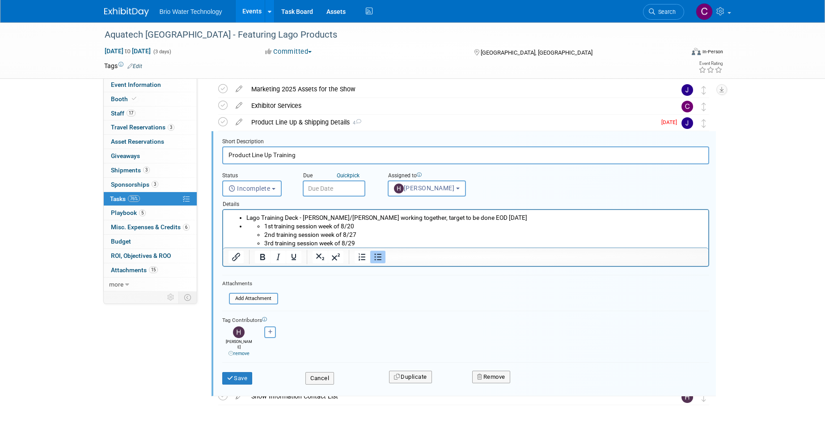
click at [232, 375] on icon "submit" at bounding box center [230, 378] width 7 height 6
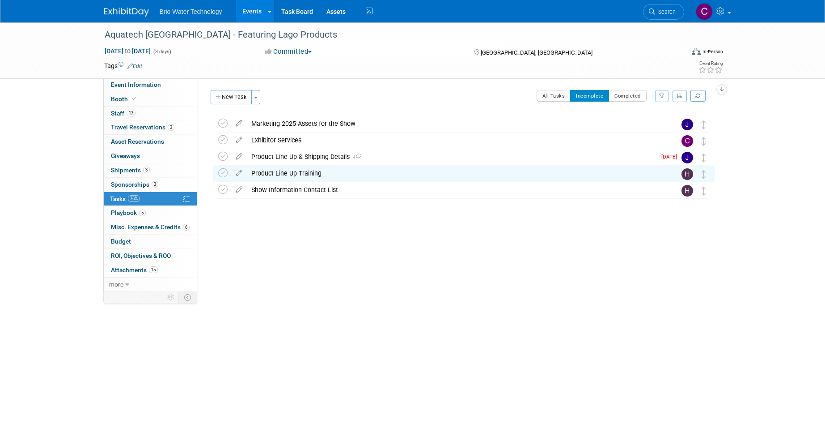
scroll to position [0, 0]
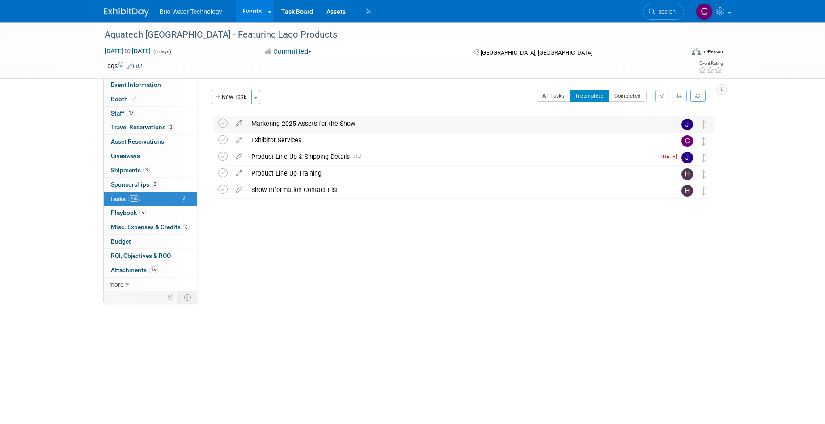
click at [259, 123] on div "Marketing 2025 Assets for the Show" at bounding box center [455, 123] width 417 height 15
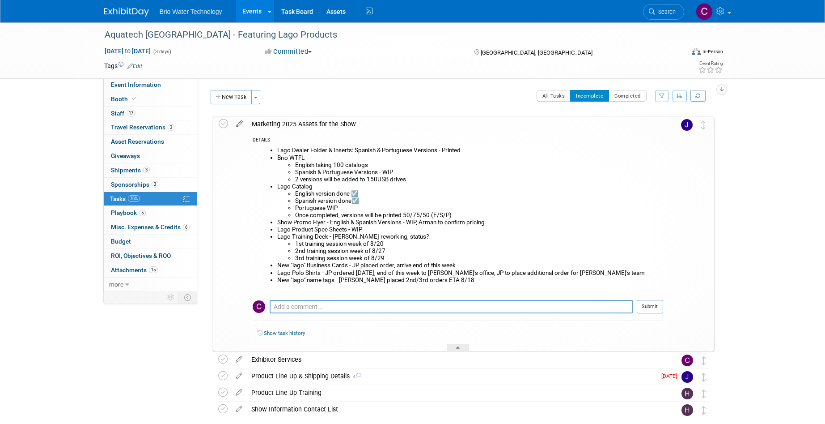
click at [241, 123] on icon at bounding box center [240, 121] width 16 height 11
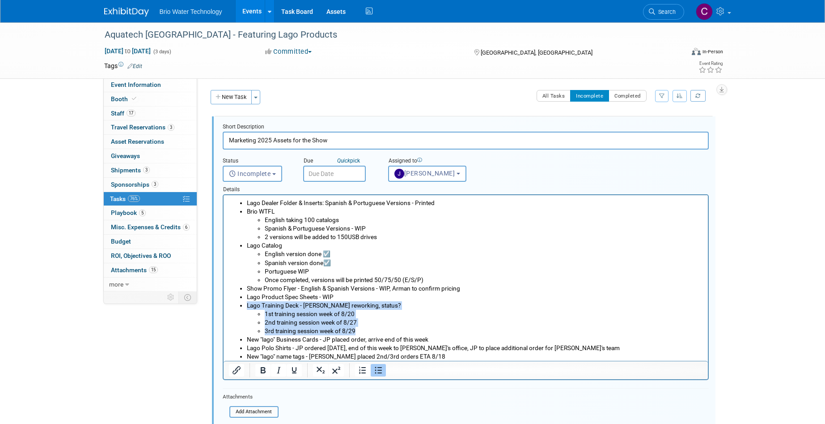
drag, startPoint x: 360, startPoint y: 331, endPoint x: 238, endPoint y: 301, distance: 125.5
click at [238, 301] on ul "Lago Dealer Folder & Inserts: Spanish & Portuguese Versions - Printed Brio WTFL…" at bounding box center [466, 280] width 474 height 162
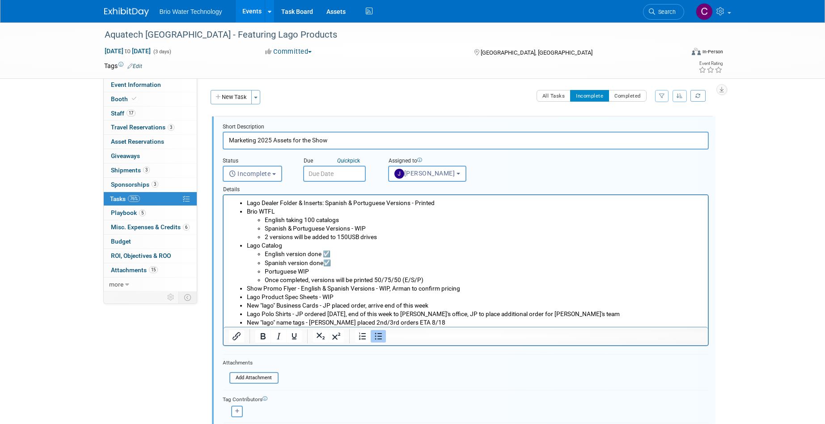
click at [431, 305] on li "New "lago" Business Cards - JP placed order, arrive end of this week" at bounding box center [474, 305] width 456 height 8
click at [179, 158] on link "0 Giveaways 0" at bounding box center [150, 156] width 93 height 14
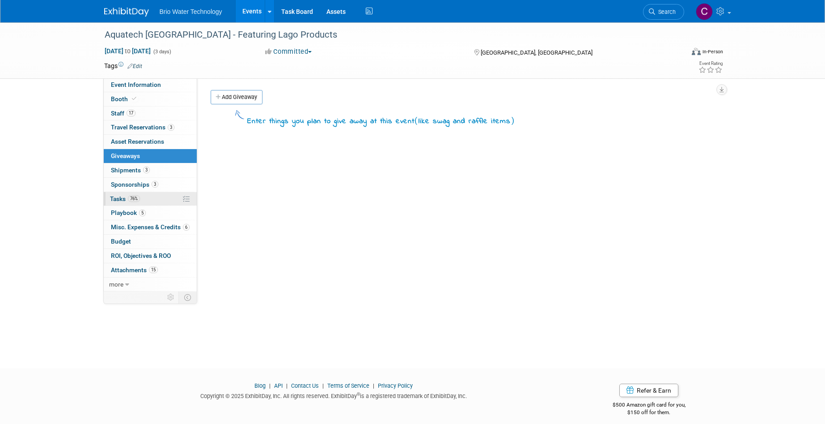
click at [124, 195] on span "Tasks 76%" at bounding box center [125, 198] width 30 height 7
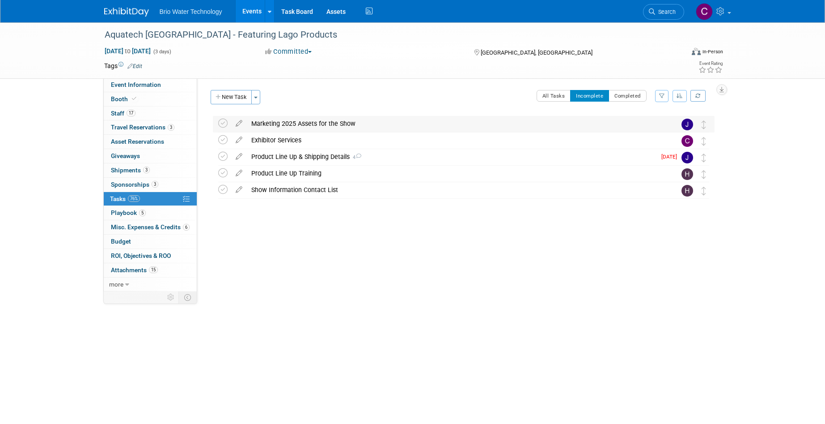
click at [273, 122] on div "Marketing 2025 Assets for the Show" at bounding box center [455, 123] width 417 height 15
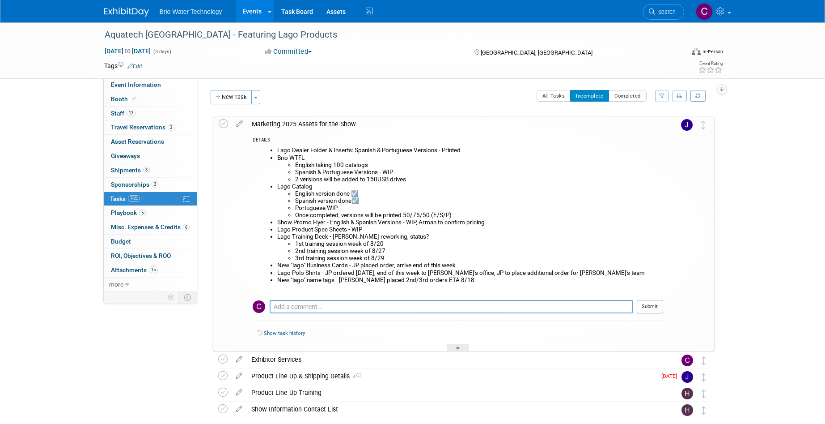
click at [240, 123] on icon at bounding box center [240, 121] width 16 height 11
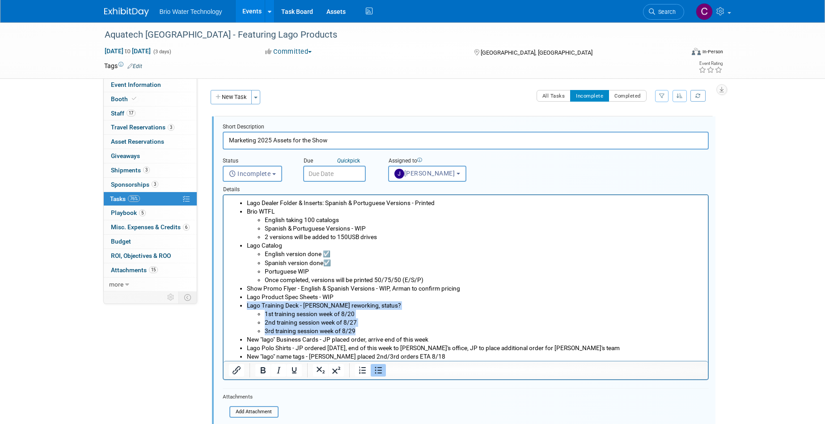
drag, startPoint x: 360, startPoint y: 329, endPoint x: 237, endPoint y: 303, distance: 125.7
click at [237, 303] on ul "Lago Dealer Folder & Inserts: Spanish & Portuguese Versions - Printed Brio WTFL…" at bounding box center [466, 280] width 474 height 162
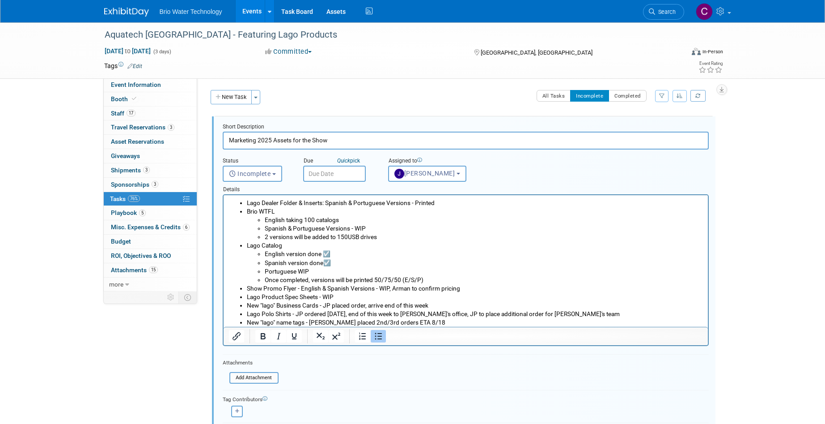
click at [432, 304] on li "New "lago" Business Cards - JP placed order, arrive end of this week" at bounding box center [474, 305] width 456 height 8
click at [521, 267] on li "Portuguese WIP" at bounding box center [483, 271] width 438 height 8
click at [435, 315] on li "Lago Polo Shirts - JP ordered [DATE], end of this week to [PERSON_NAME]'s offic…" at bounding box center [474, 313] width 456 height 8
click at [312, 314] on li "Lago Polo Shirts - JP to place additional order for [PERSON_NAME]'s team" at bounding box center [474, 313] width 456 height 8
click at [318, 314] on li "Lago Polo Shirts - JP place additional order for [PERSON_NAME]'s team" at bounding box center [474, 313] width 456 height 8
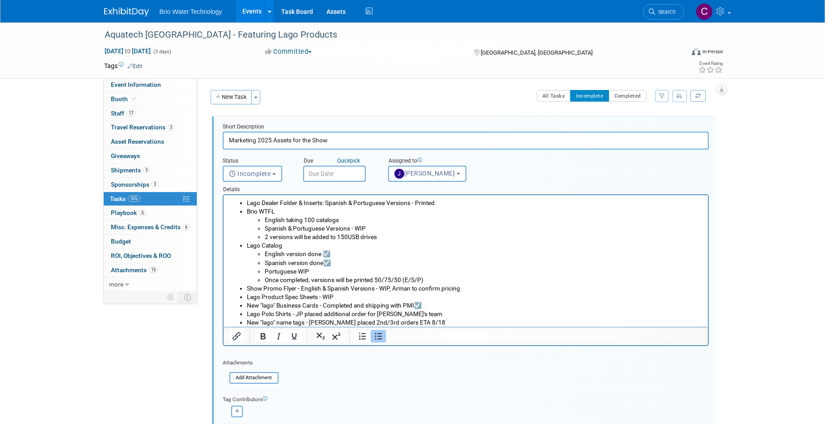
click at [420, 316] on li "Lago Polo Shirts - JP placed additional order for [PERSON_NAME]'s team" at bounding box center [474, 313] width 456 height 8
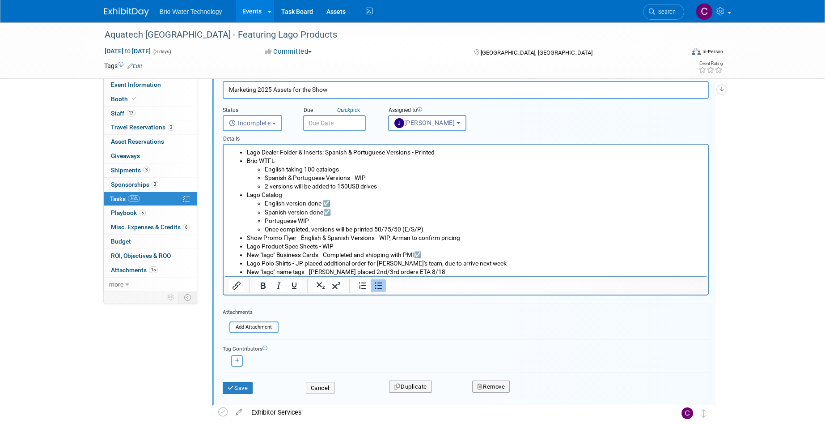
scroll to position [58, 0]
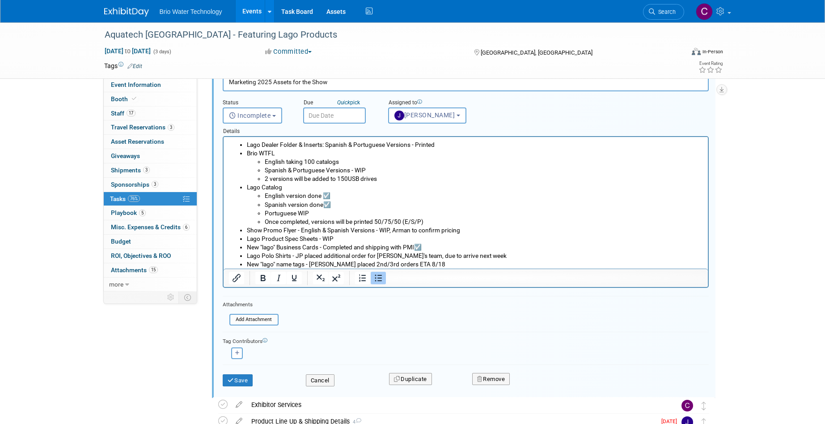
click at [239, 379] on button "Save" at bounding box center [238, 380] width 30 height 13
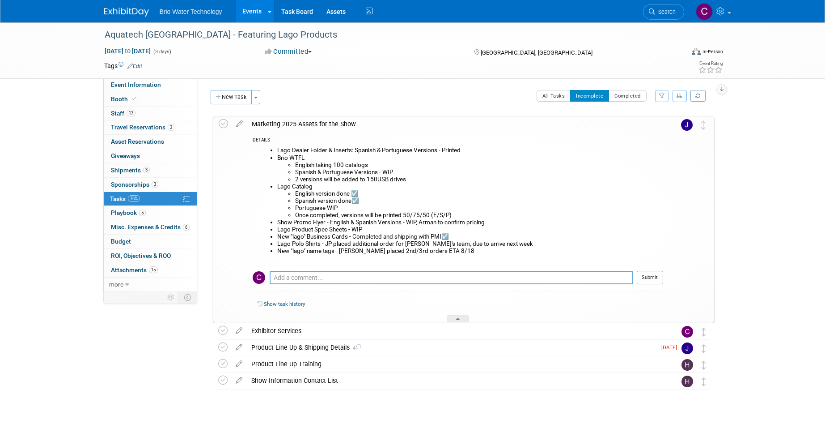
scroll to position [0, 0]
click at [284, 122] on div "Marketing 2025 Assets for the Show" at bounding box center [455, 123] width 416 height 15
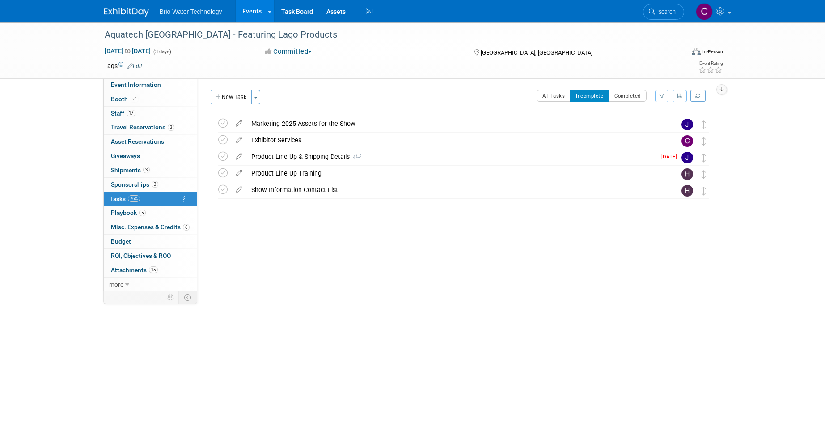
click at [274, 122] on div "Marketing 2025 Assets for the Show" at bounding box center [455, 123] width 417 height 15
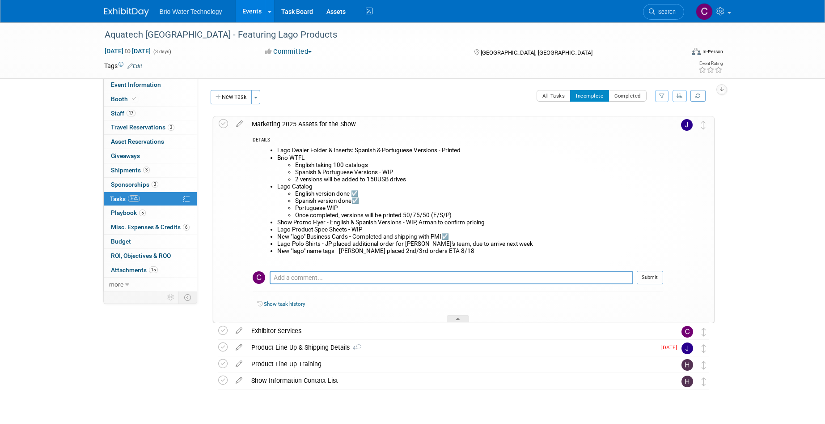
click at [274, 122] on div "Marketing 2025 Assets for the Show" at bounding box center [455, 123] width 416 height 15
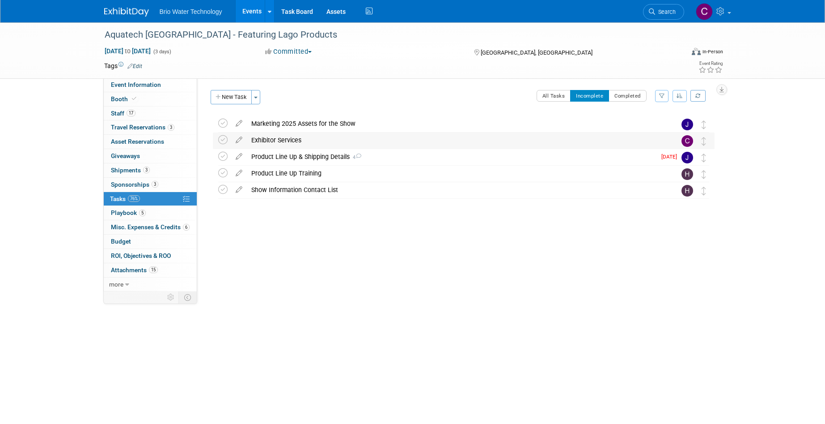
click at [268, 138] on div "Exhibitor Services" at bounding box center [455, 139] width 417 height 15
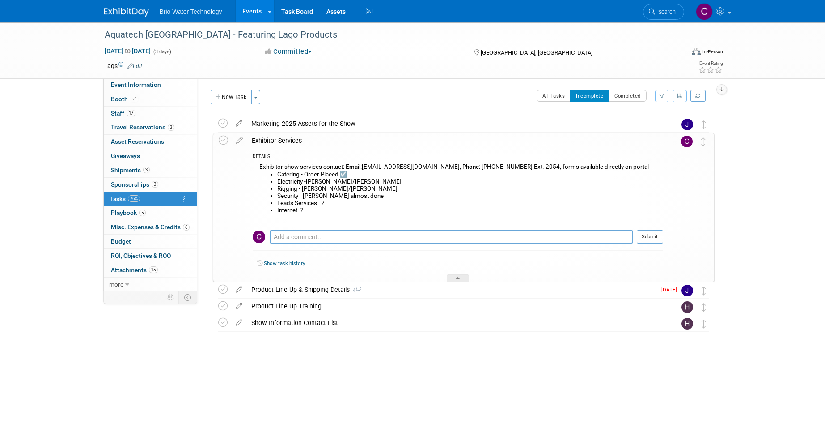
click at [240, 139] on icon at bounding box center [240, 138] width 16 height 11
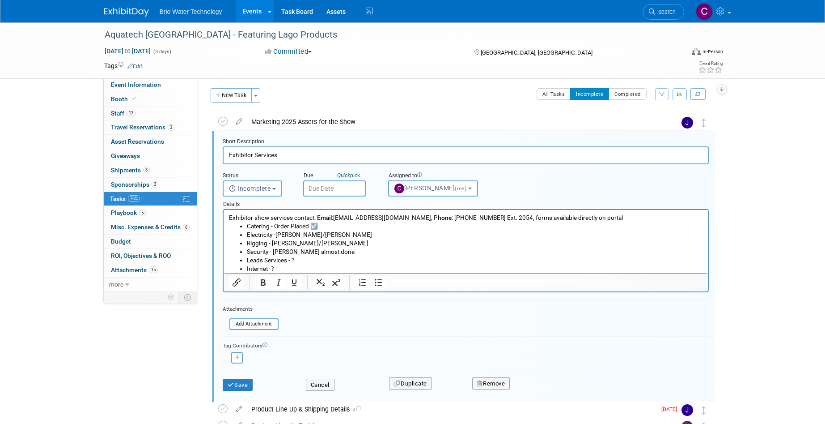
click at [296, 259] on li "Leads Services - ?" at bounding box center [474, 260] width 456 height 8
click at [331, 234] on li "Electricity -[PERSON_NAME]/[PERSON_NAME]" at bounding box center [474, 234] width 456 height 8
click at [326, 243] on li "Rigging - [PERSON_NAME]/[PERSON_NAME]" at bounding box center [474, 243] width 456 height 8
drag, startPoint x: 326, startPoint y: 261, endPoint x: 368, endPoint y: 246, distance: 44.6
click at [327, 261] on li "Leads Services - Order Placed" at bounding box center [474, 260] width 456 height 8
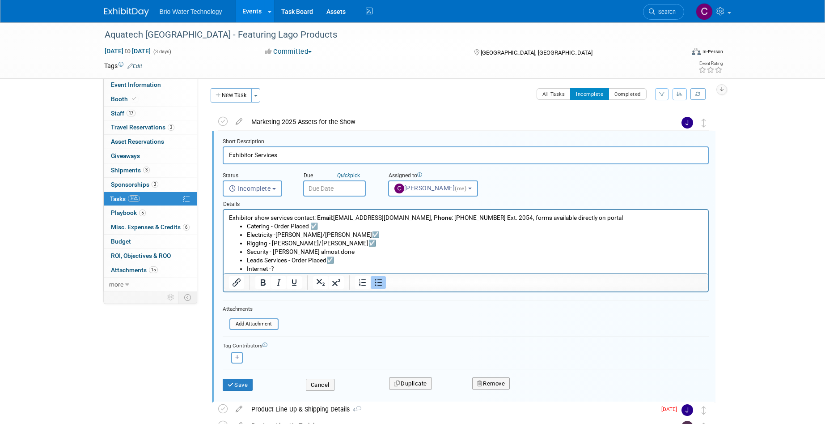
drag, startPoint x: 238, startPoint y: 381, endPoint x: 318, endPoint y: 333, distance: 93.6
click at [238, 381] on button "Save" at bounding box center [238, 384] width 30 height 13
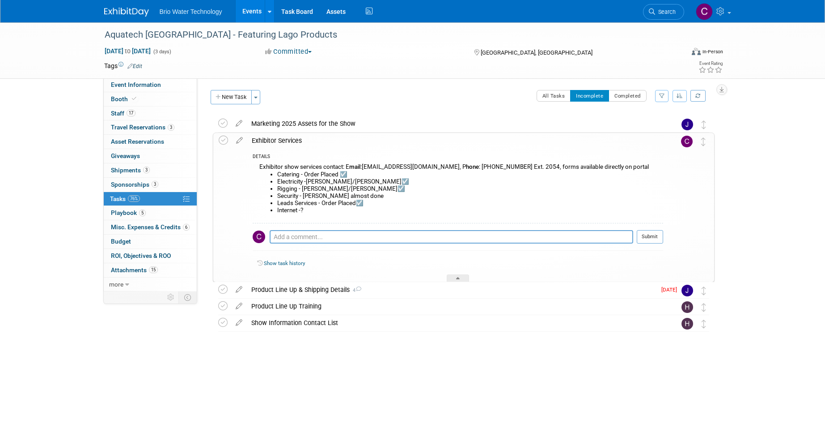
click at [282, 141] on div "Exhibitor Services" at bounding box center [455, 140] width 416 height 15
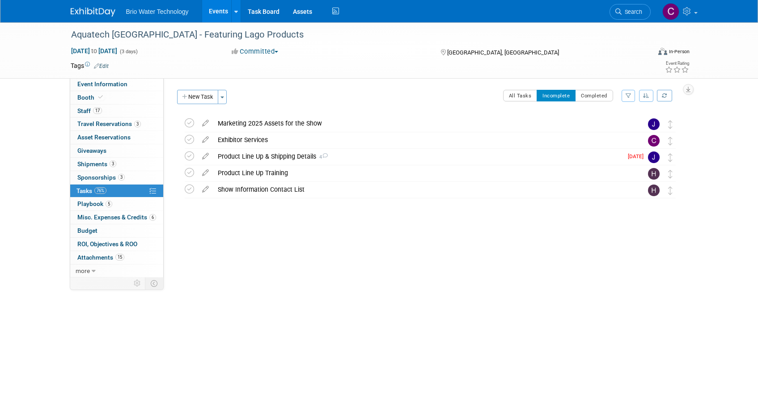
click at [262, 122] on div "Marketing 2025 Assets for the Show" at bounding box center [421, 123] width 417 height 15
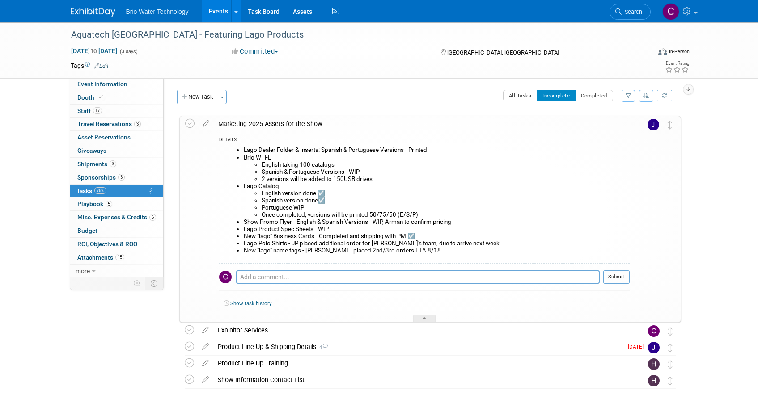
click at [233, 124] on div "Marketing 2025 Assets for the Show" at bounding box center [422, 123] width 416 height 15
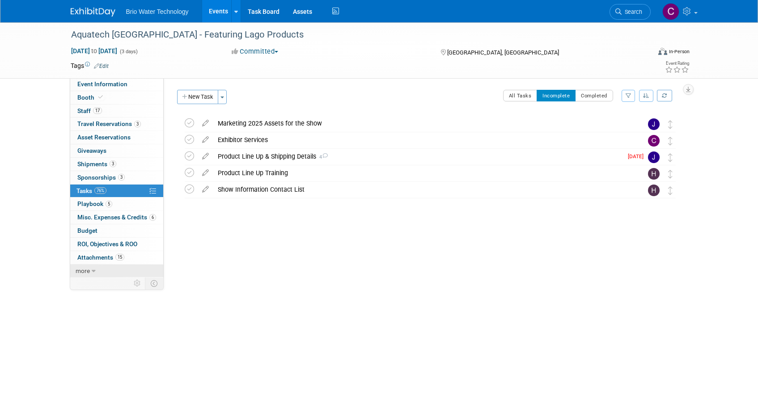
click at [97, 265] on link "more" at bounding box center [116, 271] width 93 height 13
